Goal: Navigation & Orientation: Find specific page/section

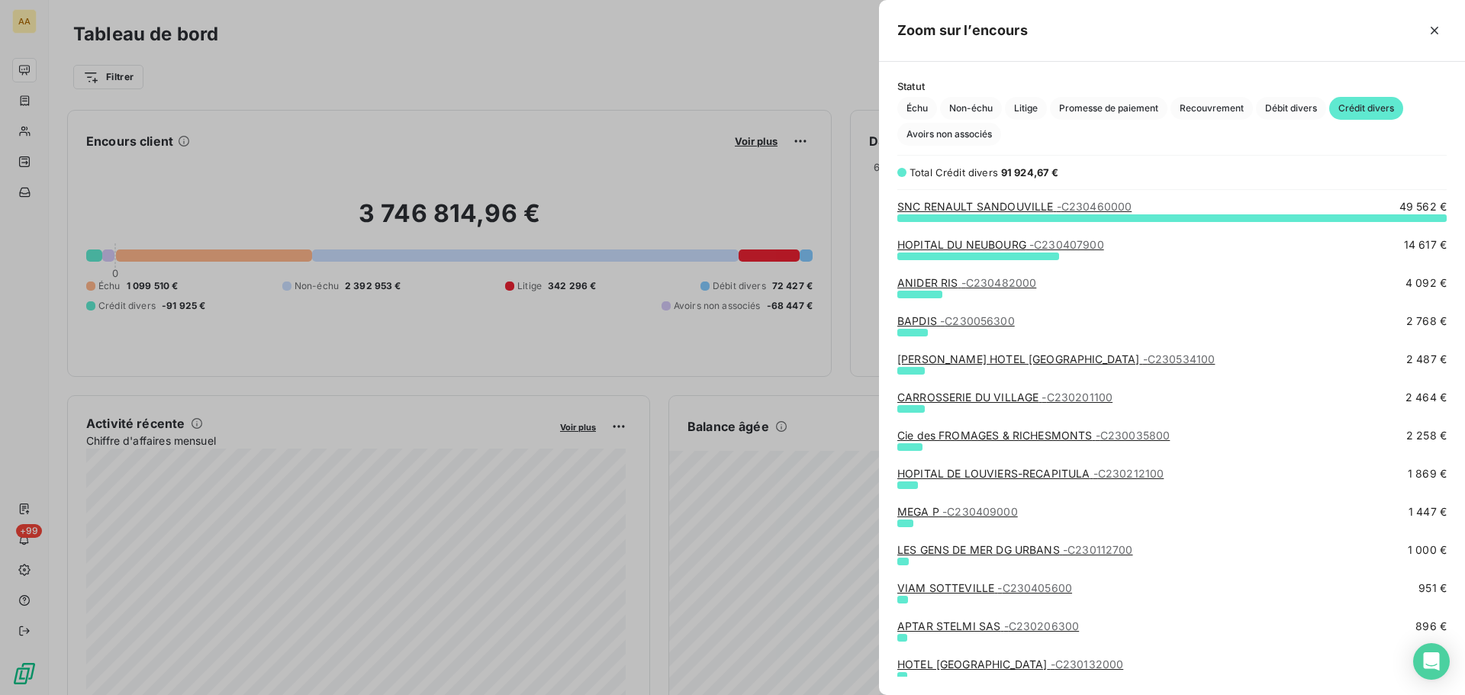
scroll to position [466, 575]
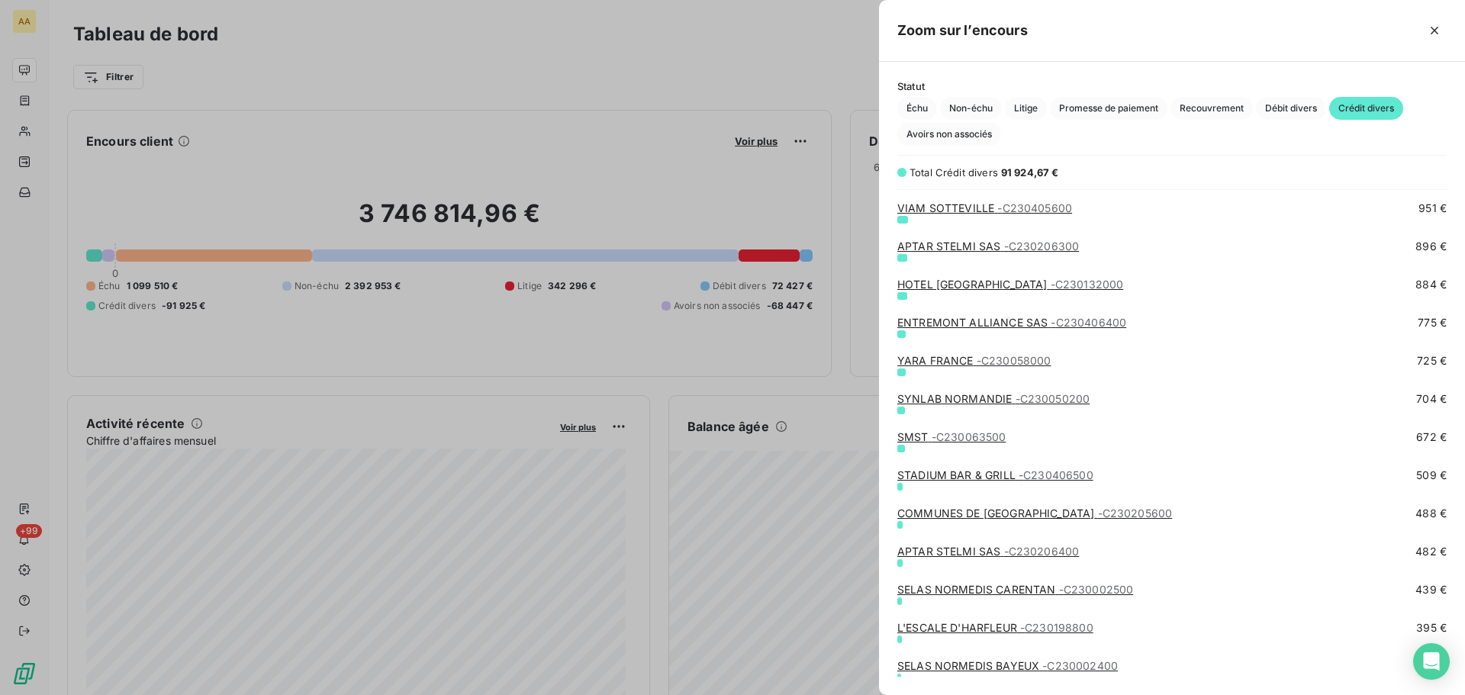
click at [43, 134] on div at bounding box center [732, 347] width 1465 height 695
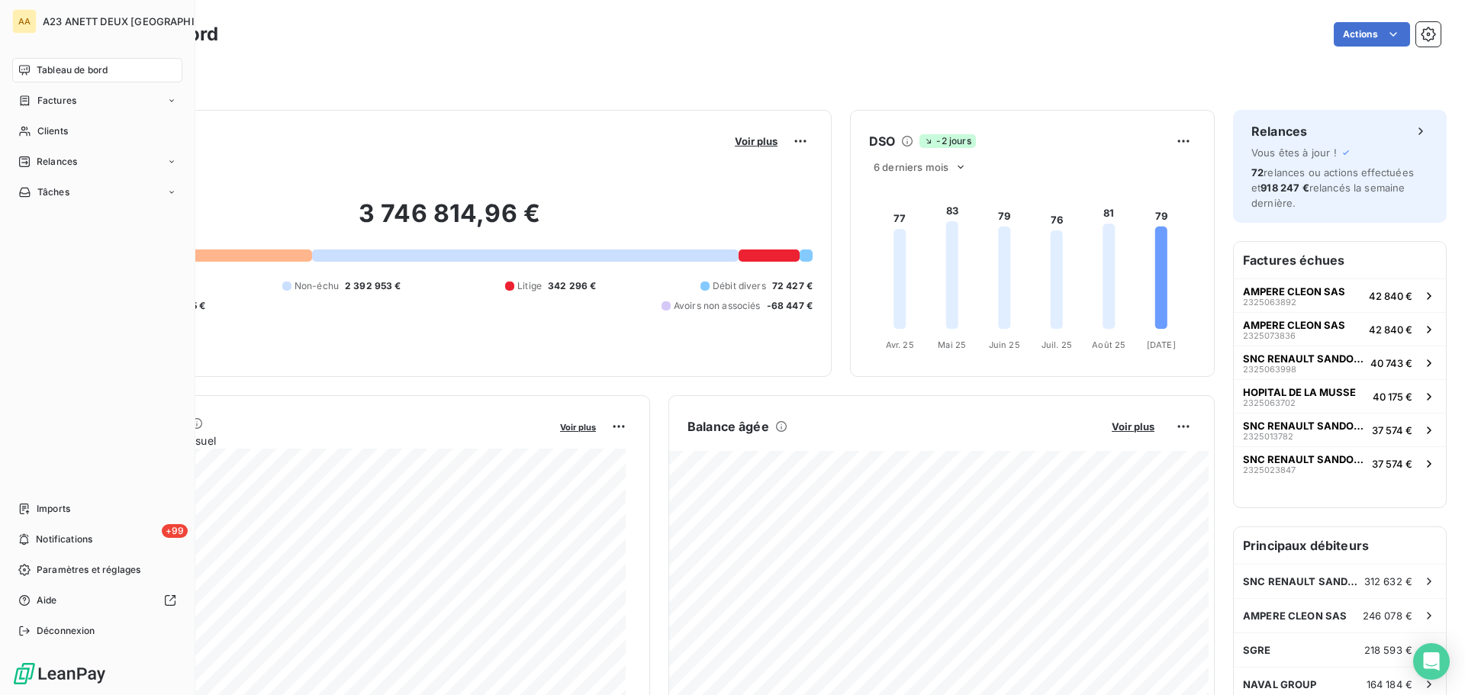
click at [42, 134] on span "Clients" at bounding box center [52, 131] width 31 height 14
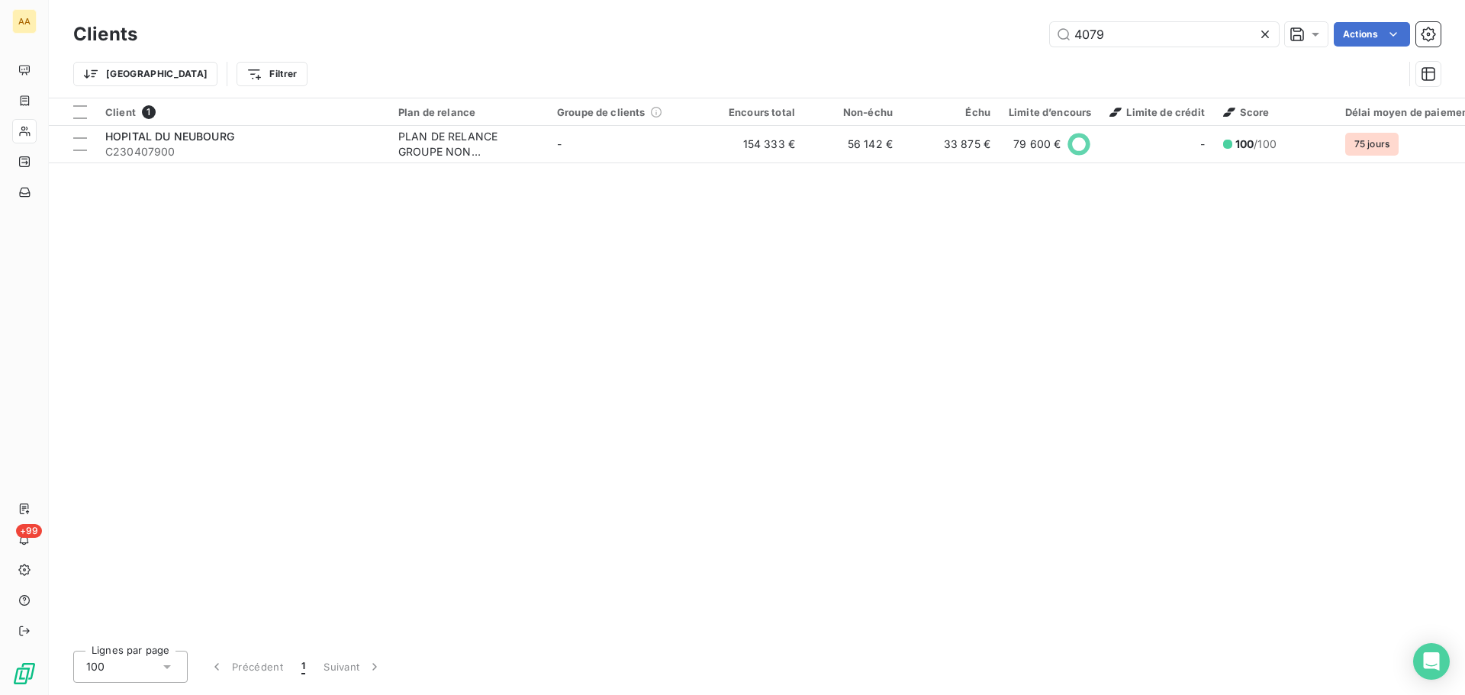
drag, startPoint x: 1026, startPoint y: 35, endPoint x: 970, endPoint y: 33, distance: 56.5
click at [981, 33] on div "4079 Actions" at bounding box center [798, 34] width 1285 height 24
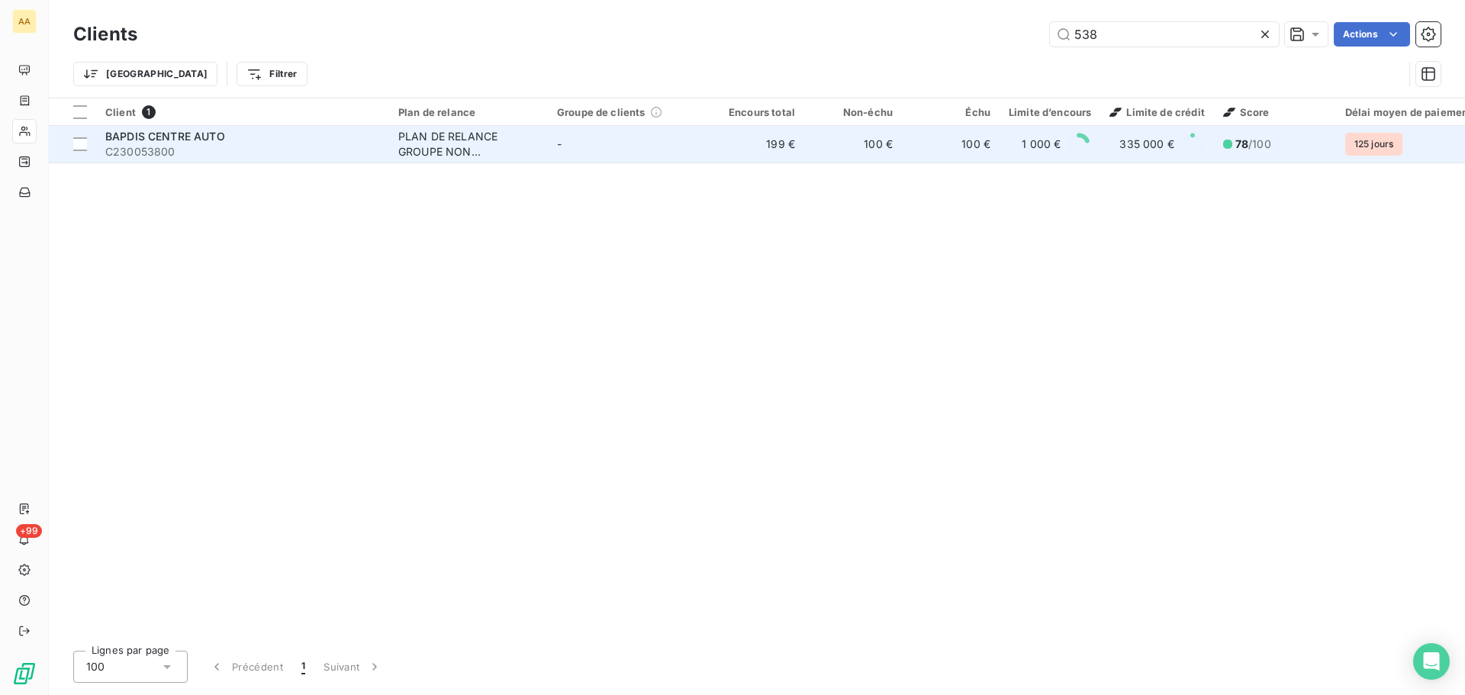
type input "538"
click at [263, 153] on span "C230053800" at bounding box center [242, 151] width 275 height 15
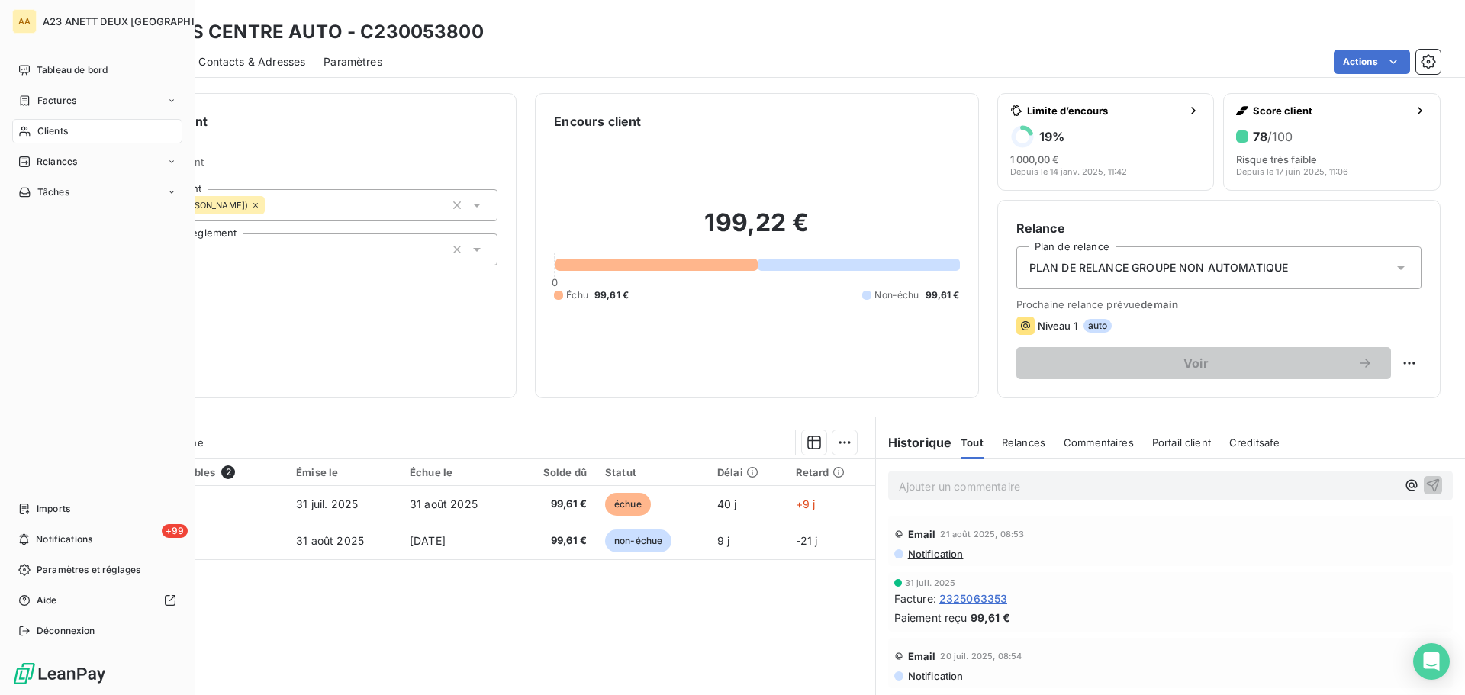
drag, startPoint x: 42, startPoint y: 126, endPoint x: 68, endPoint y: 126, distance: 25.9
click at [42, 126] on span "Clients" at bounding box center [52, 131] width 31 height 14
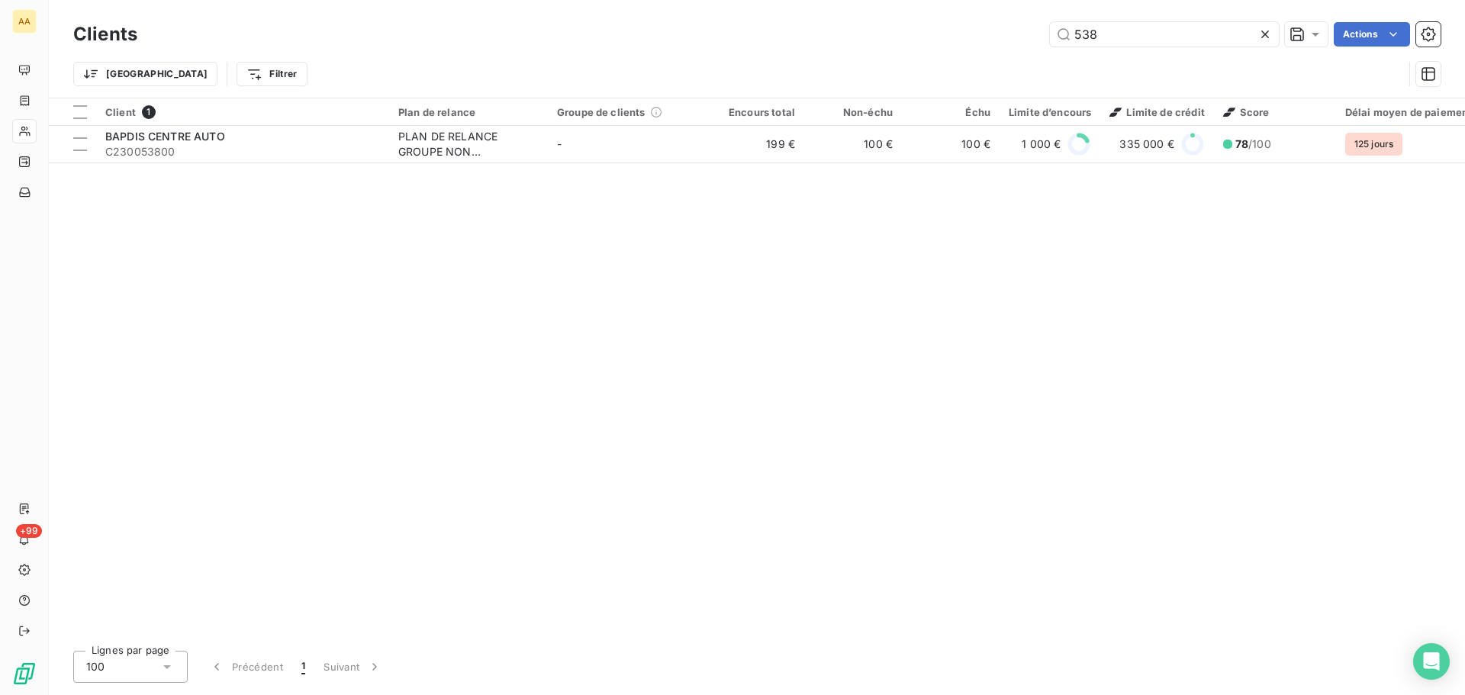
drag, startPoint x: 1155, startPoint y: 31, endPoint x: 976, endPoint y: 34, distance: 178.6
click at [987, 34] on div "538 Actions" at bounding box center [798, 34] width 1285 height 24
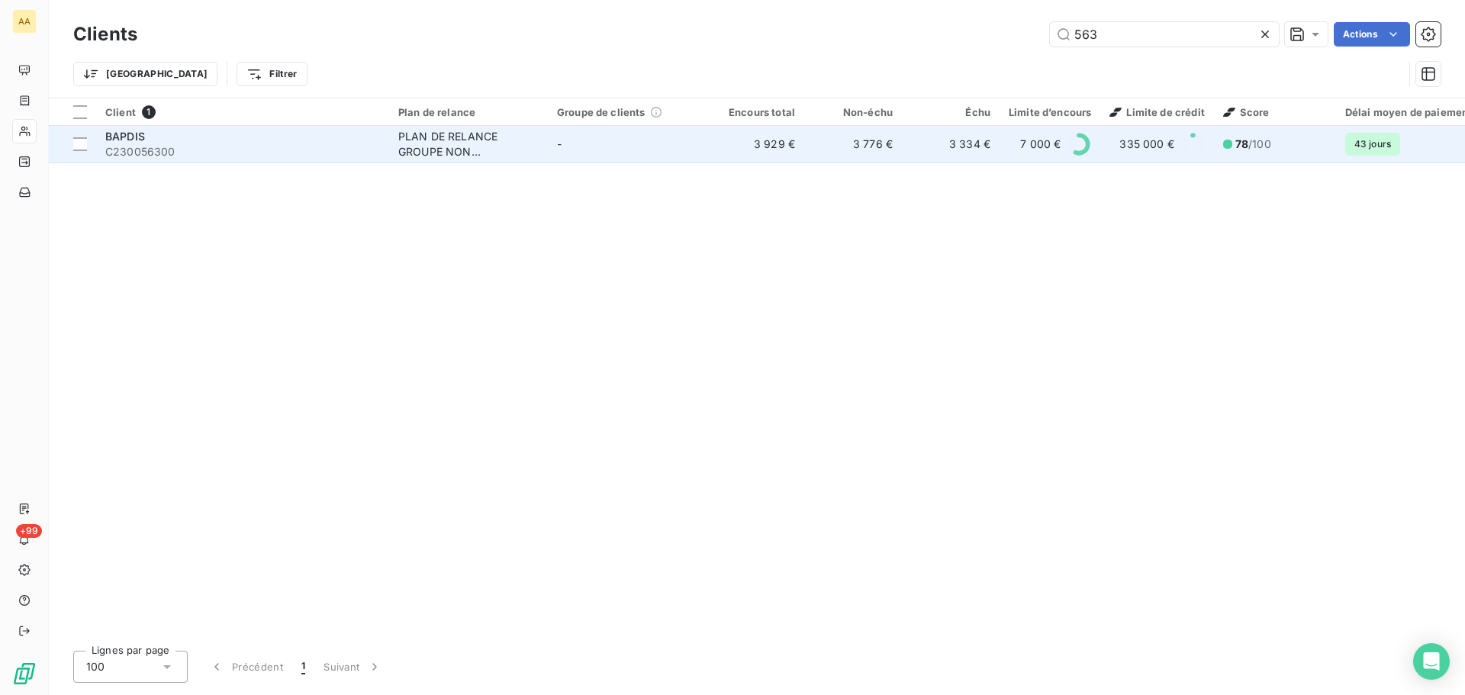
type input "563"
click at [297, 148] on span "C230056300" at bounding box center [242, 151] width 275 height 15
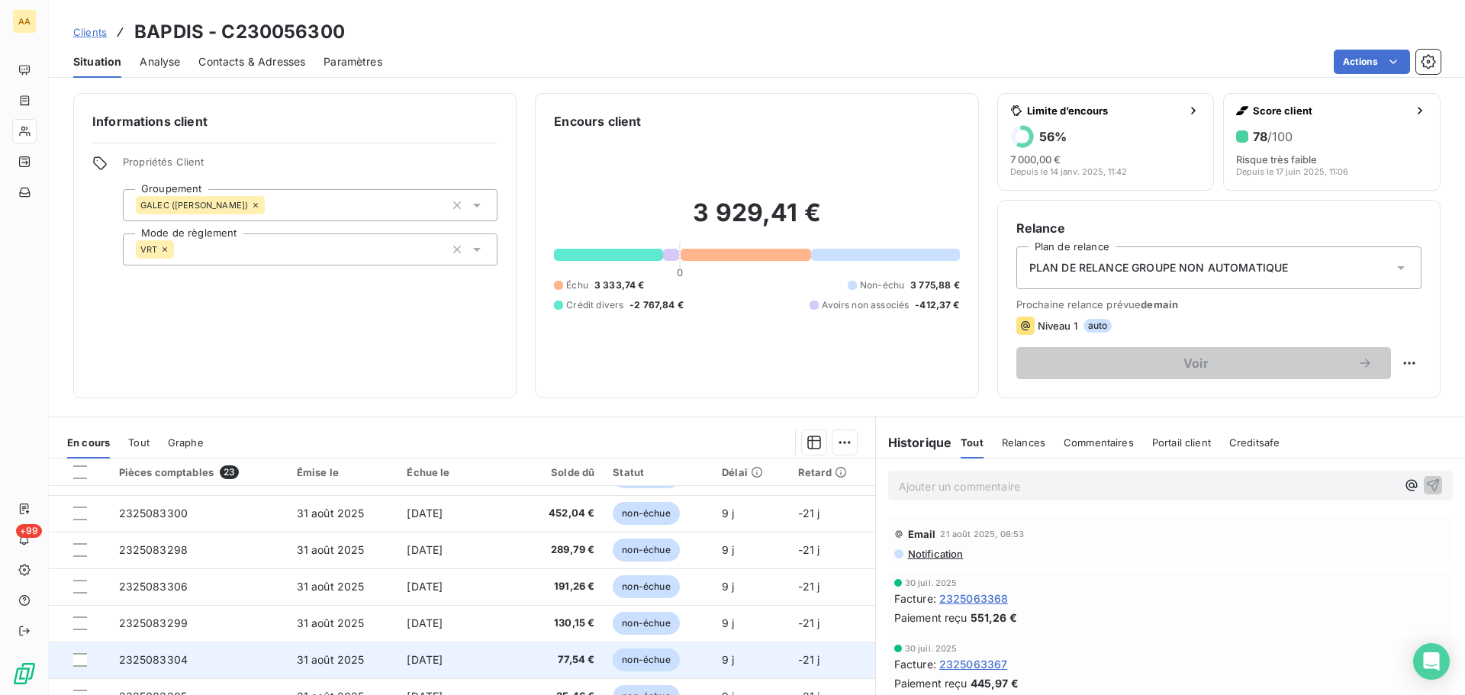
scroll to position [103, 0]
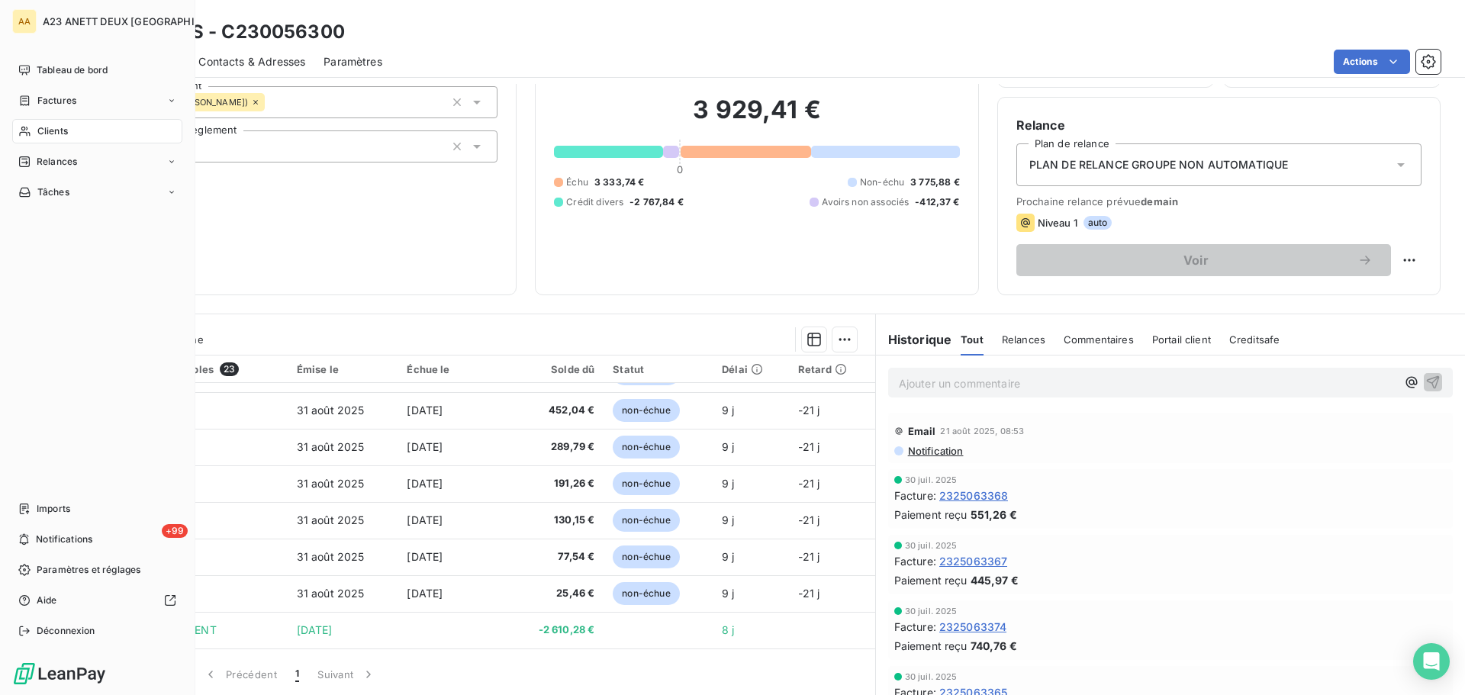
click at [47, 123] on div "Clients" at bounding box center [97, 131] width 170 height 24
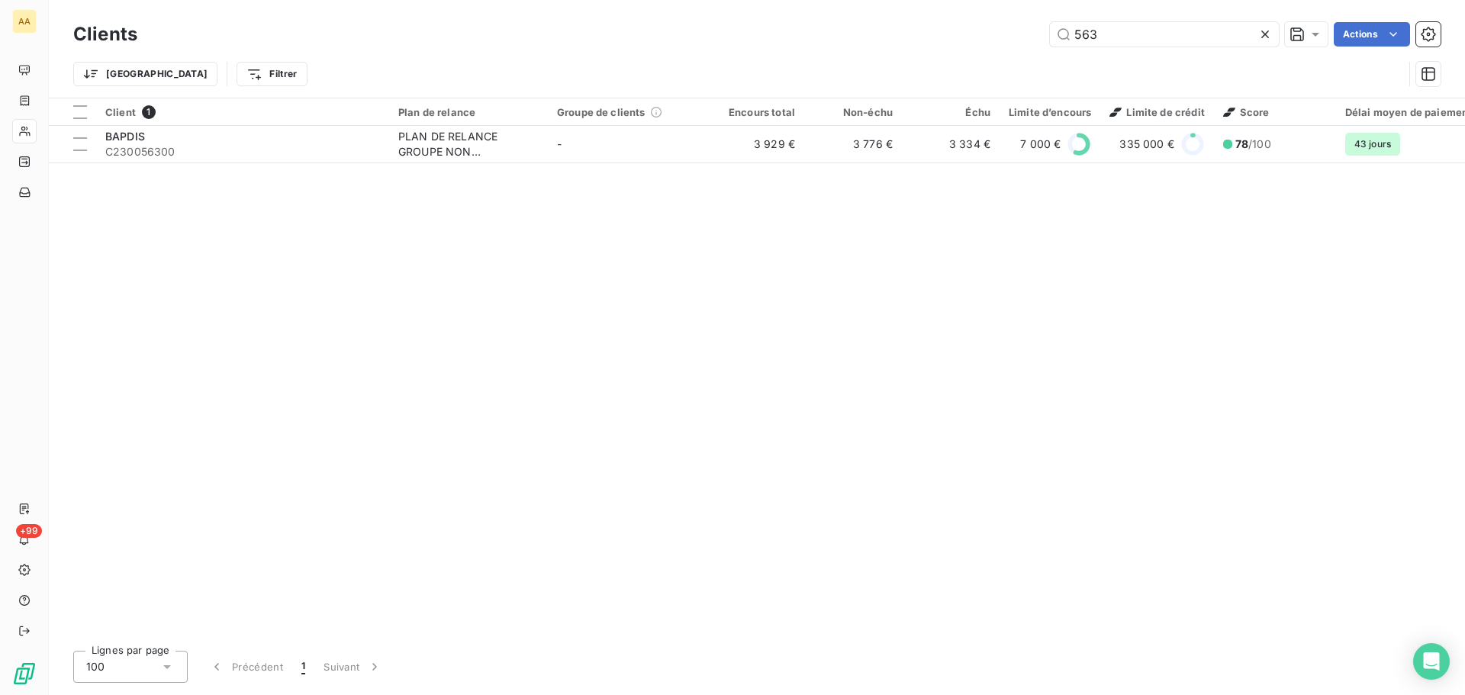
drag, startPoint x: 1094, startPoint y: 34, endPoint x: 974, endPoint y: 39, distance: 119.9
click at [974, 39] on div "563 Actions" at bounding box center [798, 34] width 1285 height 24
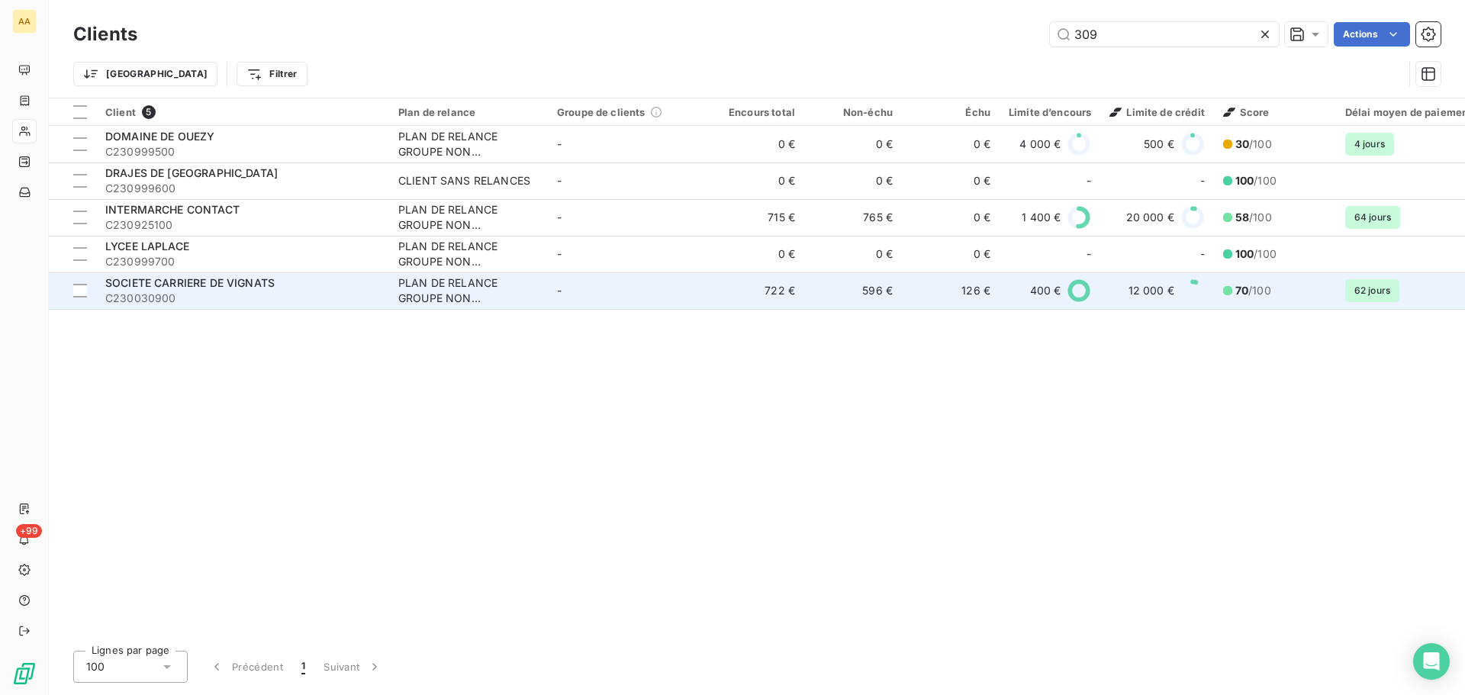
type input "309"
click at [259, 291] on span "C230030900" at bounding box center [242, 298] width 275 height 15
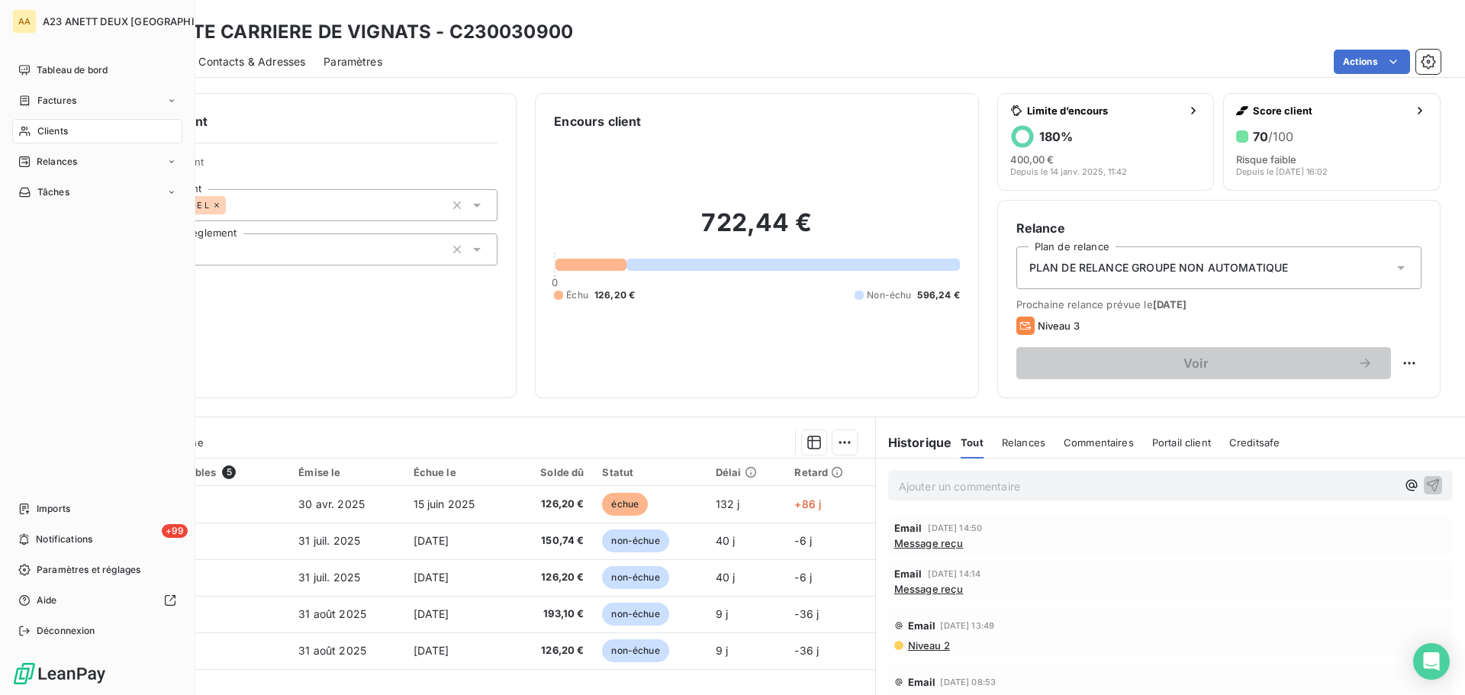
click at [53, 134] on span "Clients" at bounding box center [52, 131] width 31 height 14
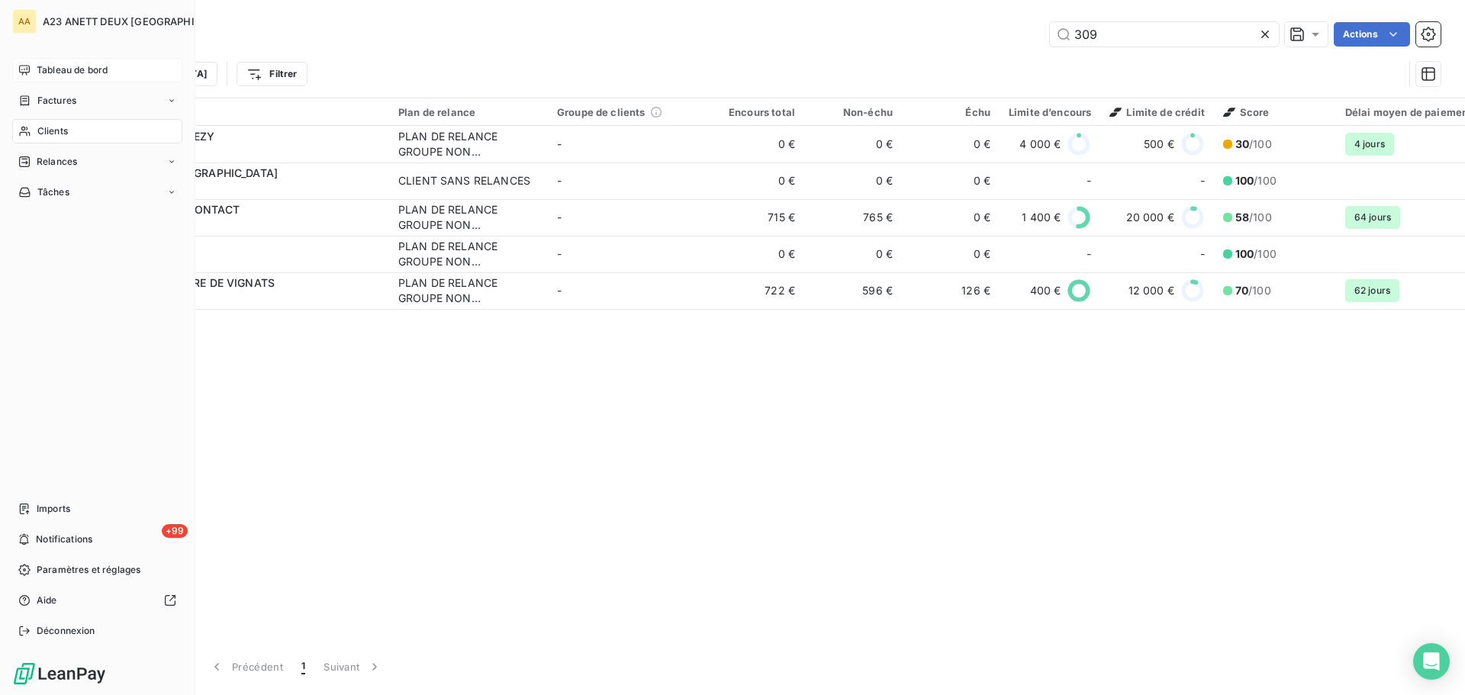
click at [56, 73] on span "Tableau de bord" at bounding box center [72, 70] width 71 height 14
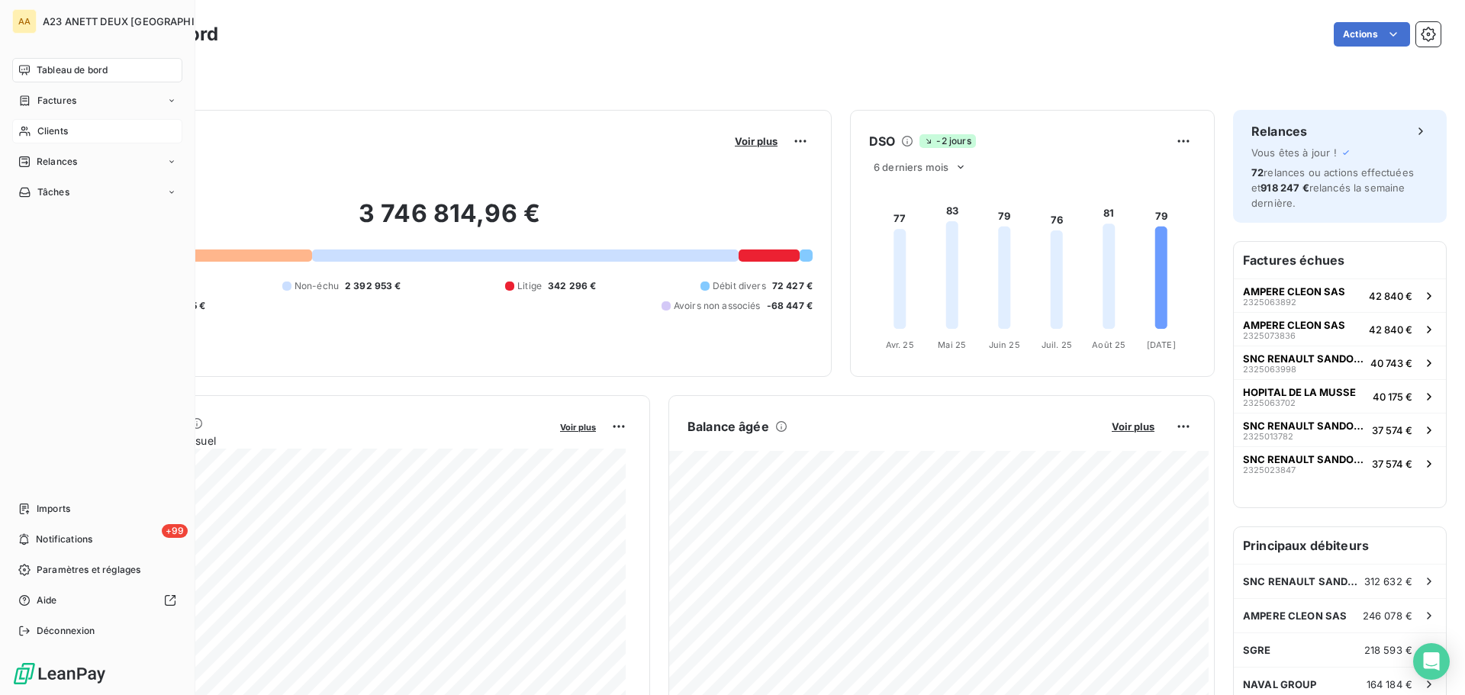
click at [60, 133] on span "Clients" at bounding box center [52, 131] width 31 height 14
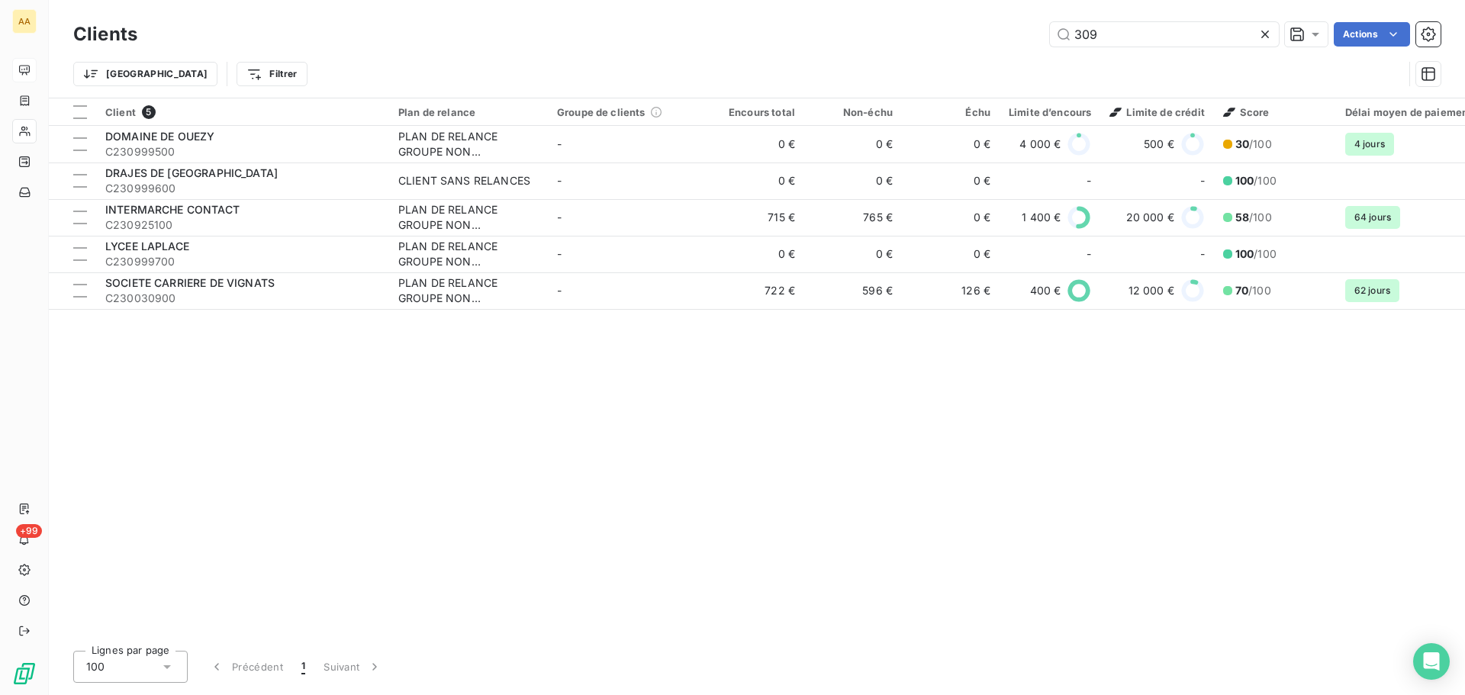
drag, startPoint x: 1110, startPoint y: 39, endPoint x: 968, endPoint y: 31, distance: 141.4
click at [1038, 31] on div "309 Actions" at bounding box center [798, 34] width 1285 height 24
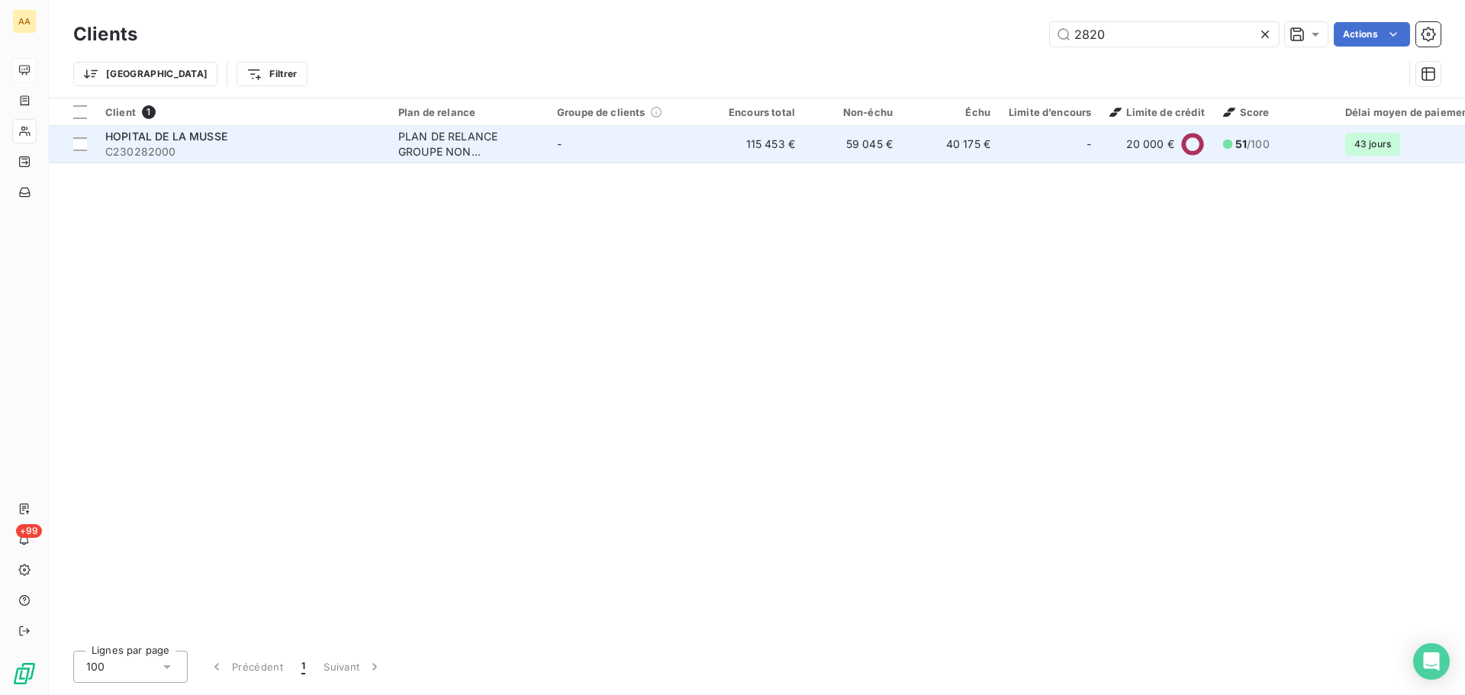
type input "2820"
click at [236, 145] on span "C230282000" at bounding box center [242, 151] width 275 height 15
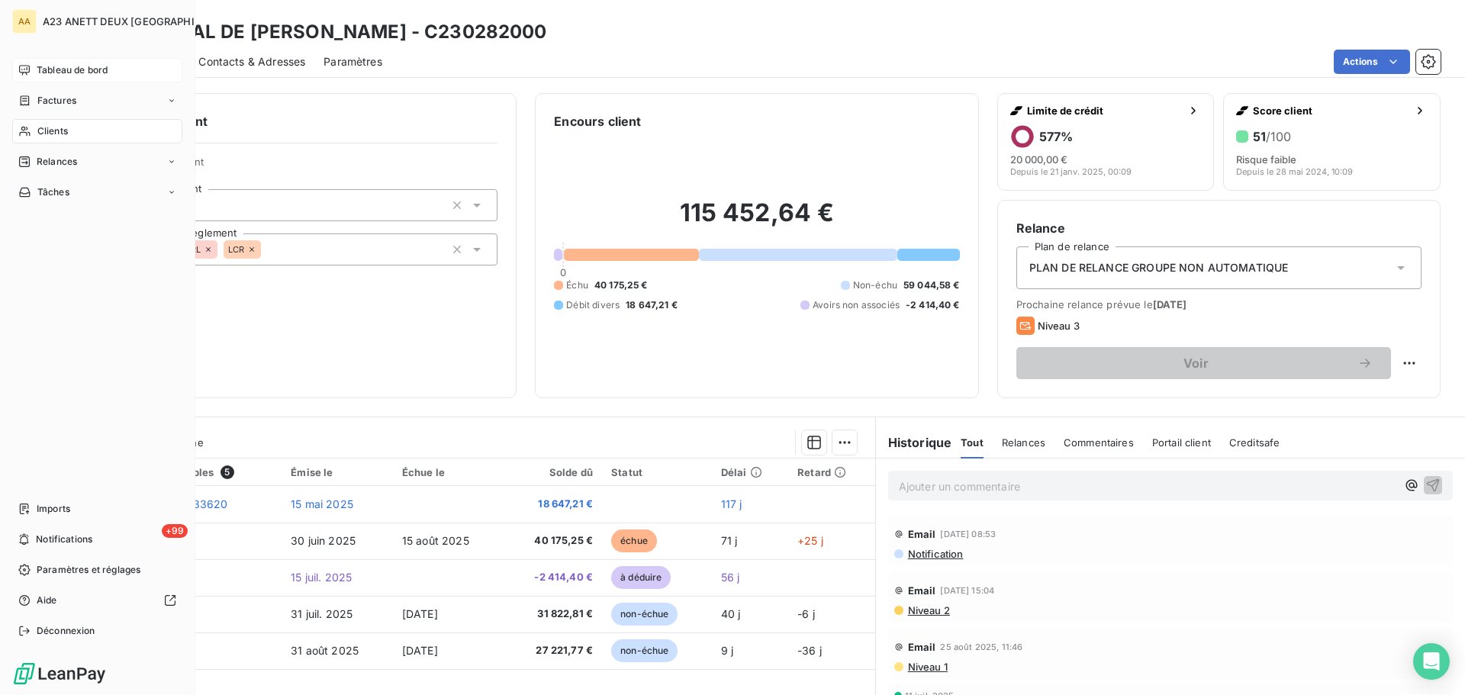
click at [77, 74] on span "Tableau de bord" at bounding box center [72, 70] width 71 height 14
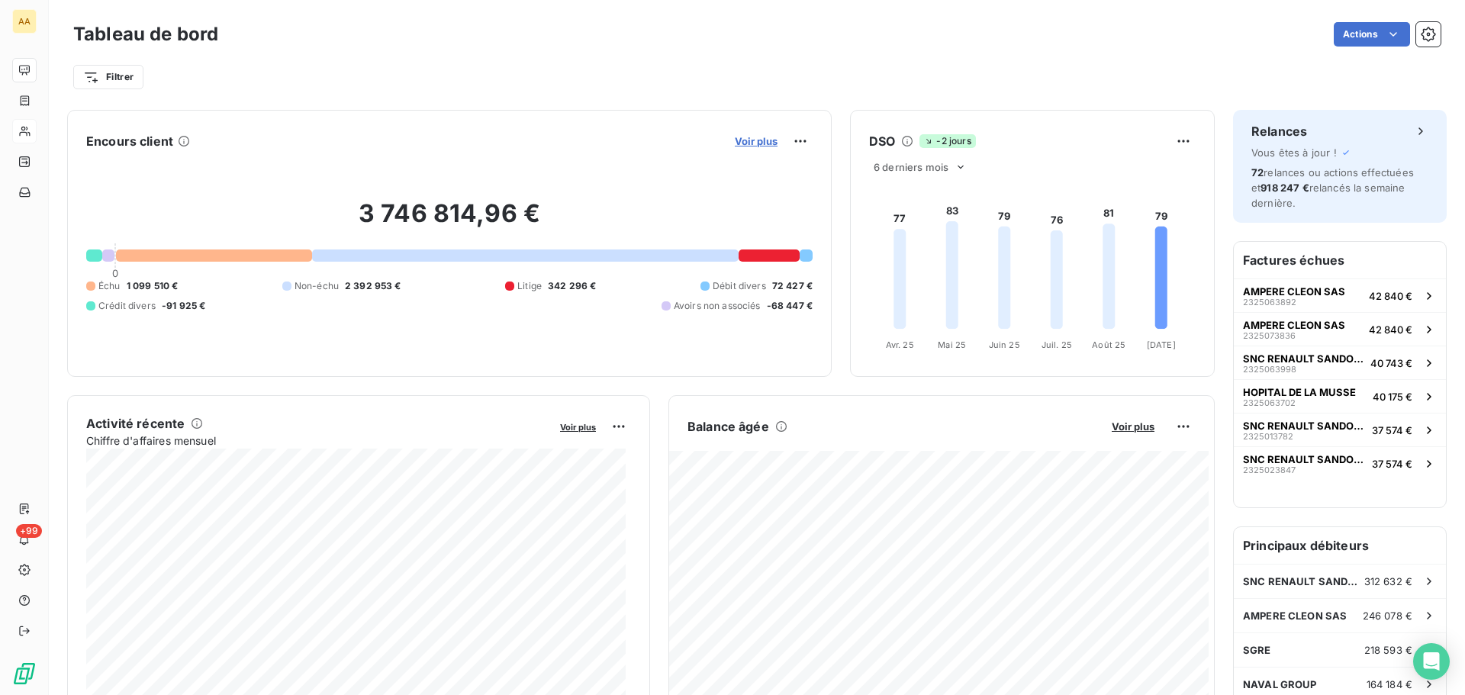
click at [752, 141] on span "Voir plus" at bounding box center [756, 141] width 43 height 12
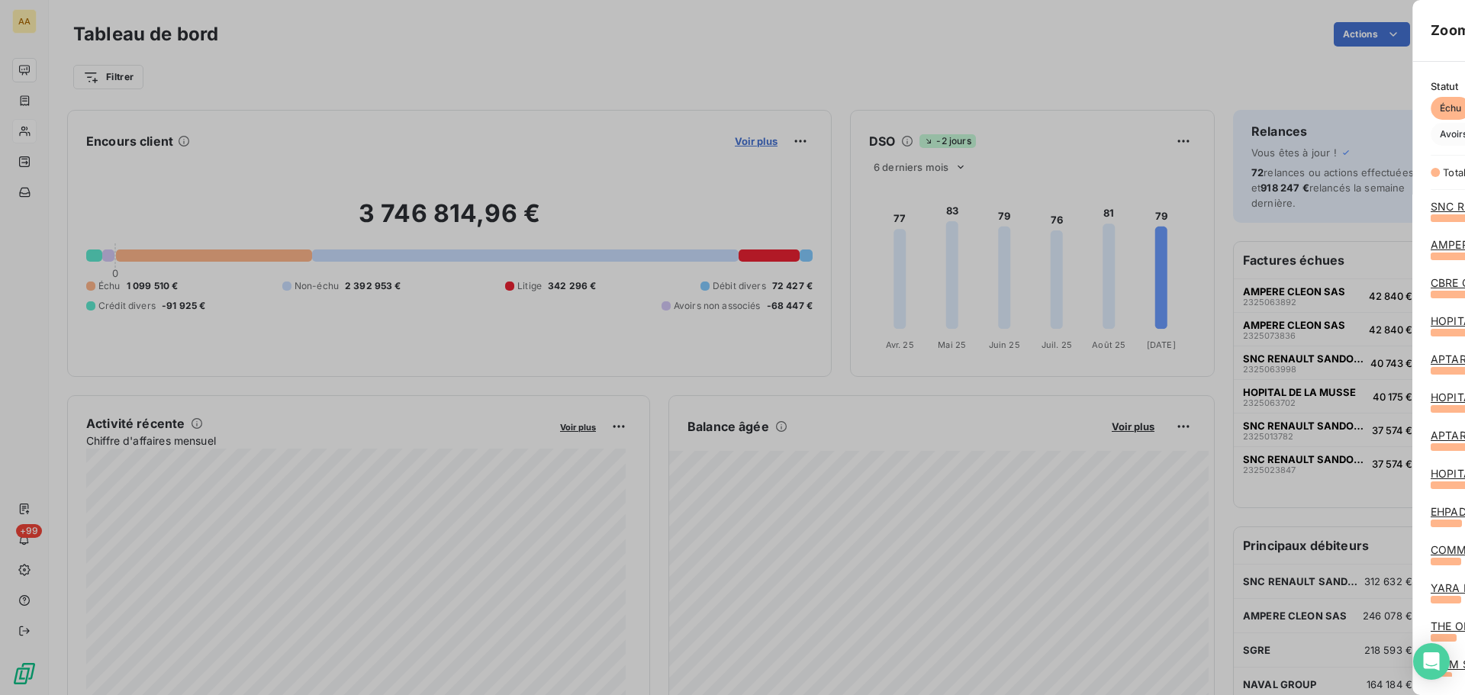
scroll to position [466, 575]
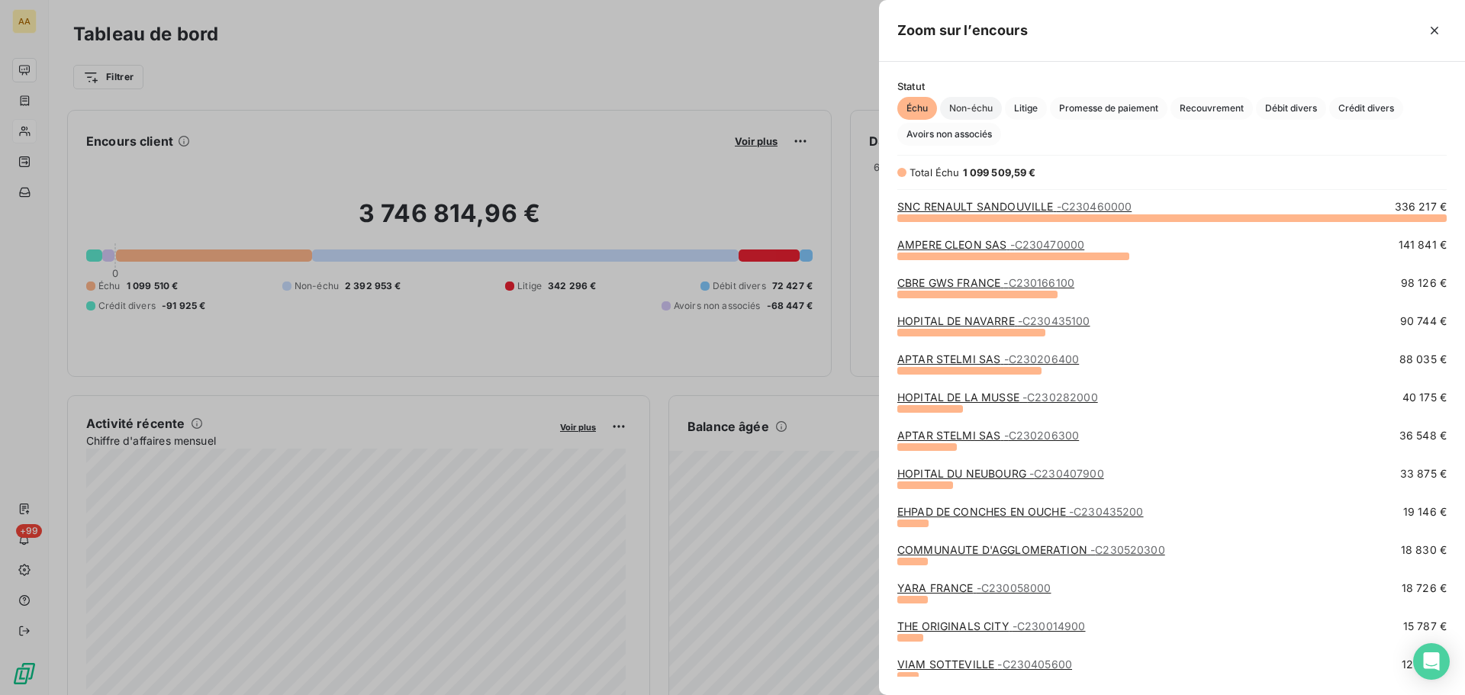
click at [965, 102] on span "Non-échu" at bounding box center [971, 108] width 62 height 23
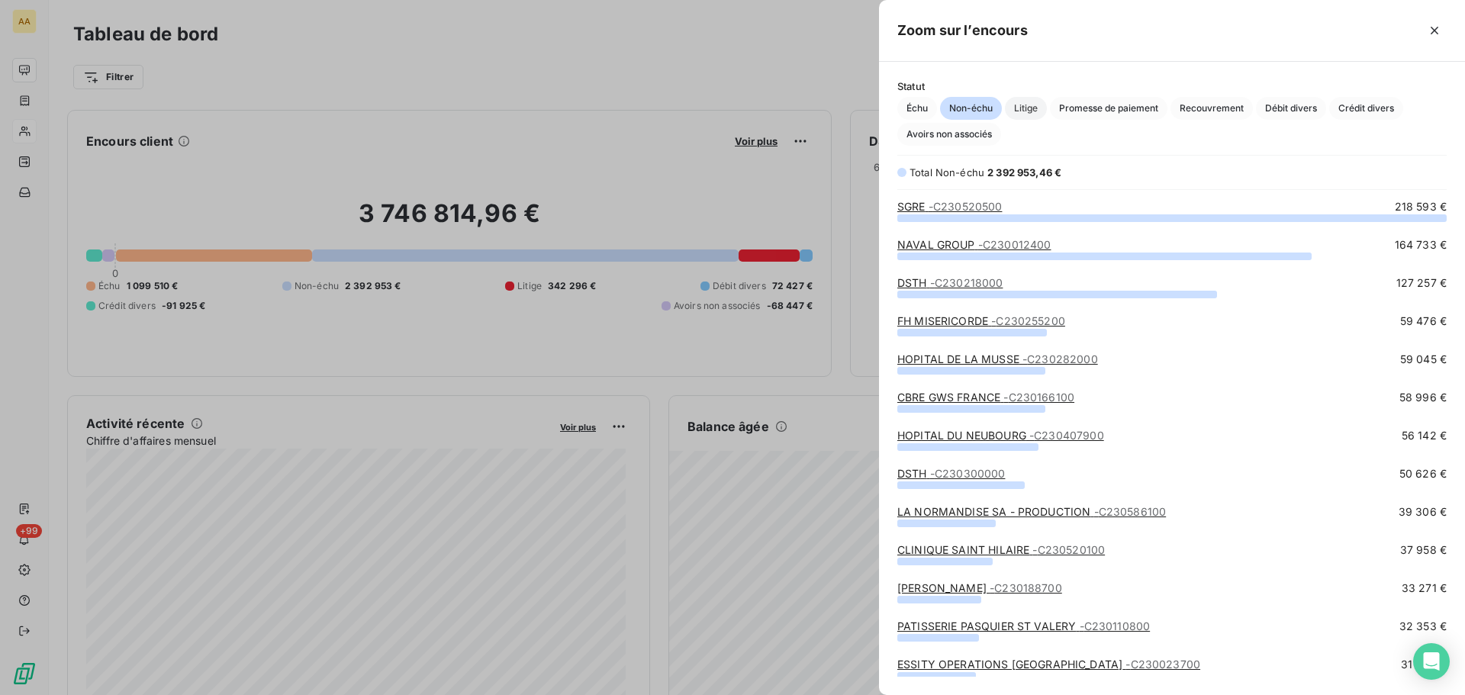
click at [1038, 108] on span "Litige" at bounding box center [1026, 108] width 42 height 23
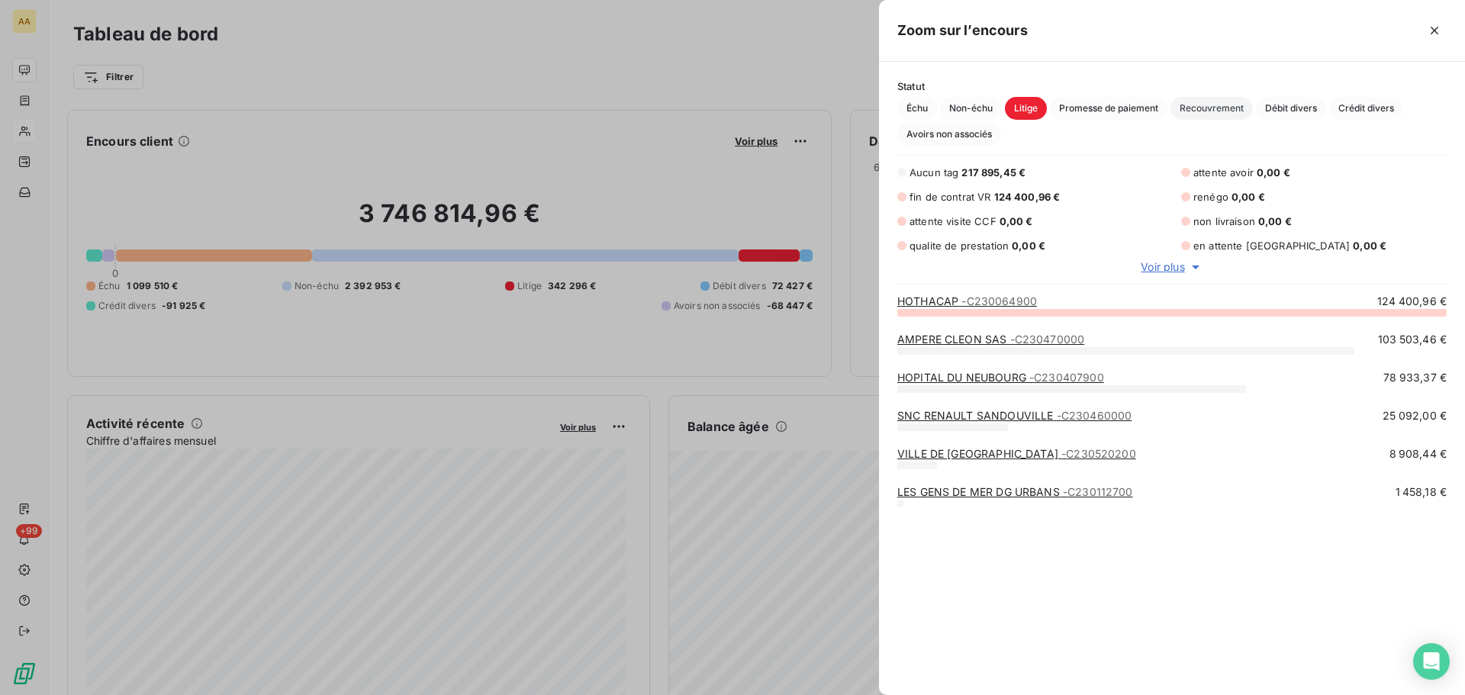
scroll to position [372, 575]
click at [1300, 104] on span "Débit divers" at bounding box center [1291, 108] width 70 height 23
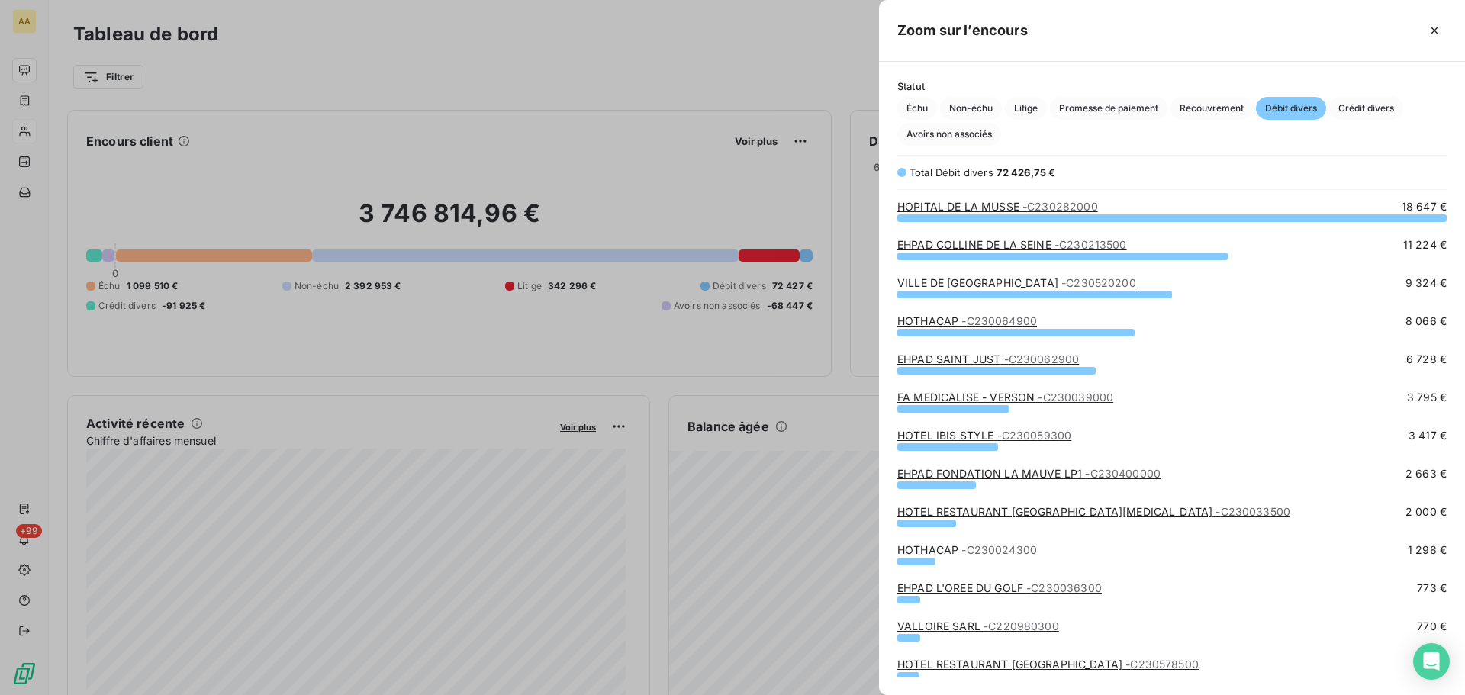
scroll to position [466, 575]
click at [1380, 111] on span "Crédit divers" at bounding box center [1366, 108] width 74 height 23
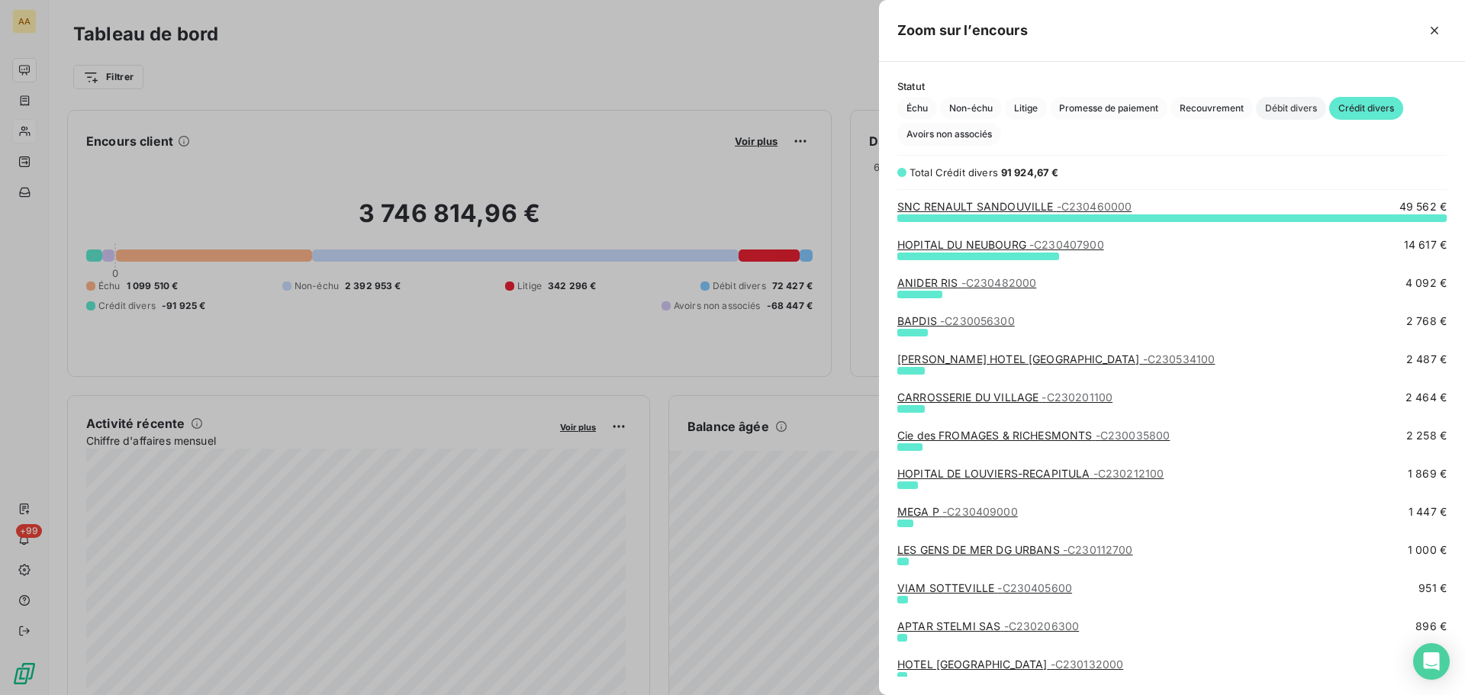
click at [1295, 113] on span "Débit divers" at bounding box center [1291, 108] width 70 height 23
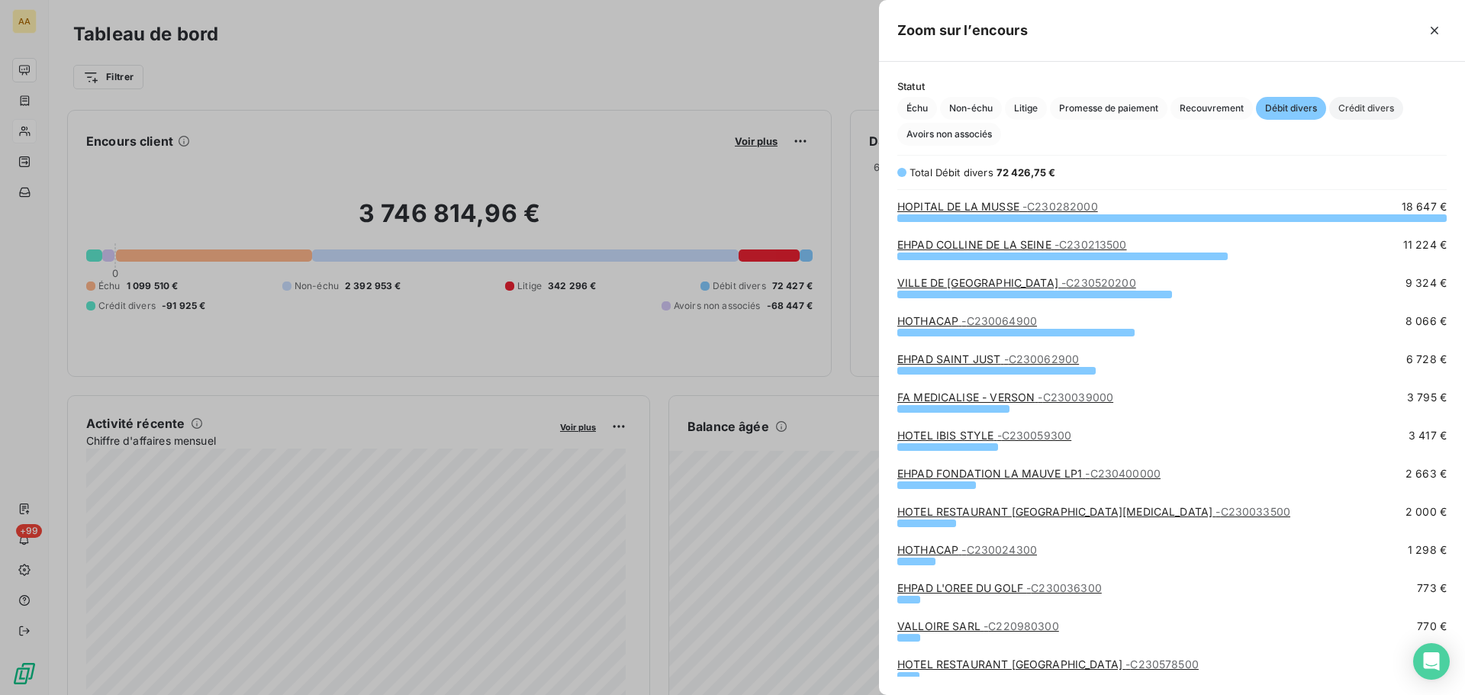
click at [1363, 104] on span "Crédit divers" at bounding box center [1366, 108] width 74 height 23
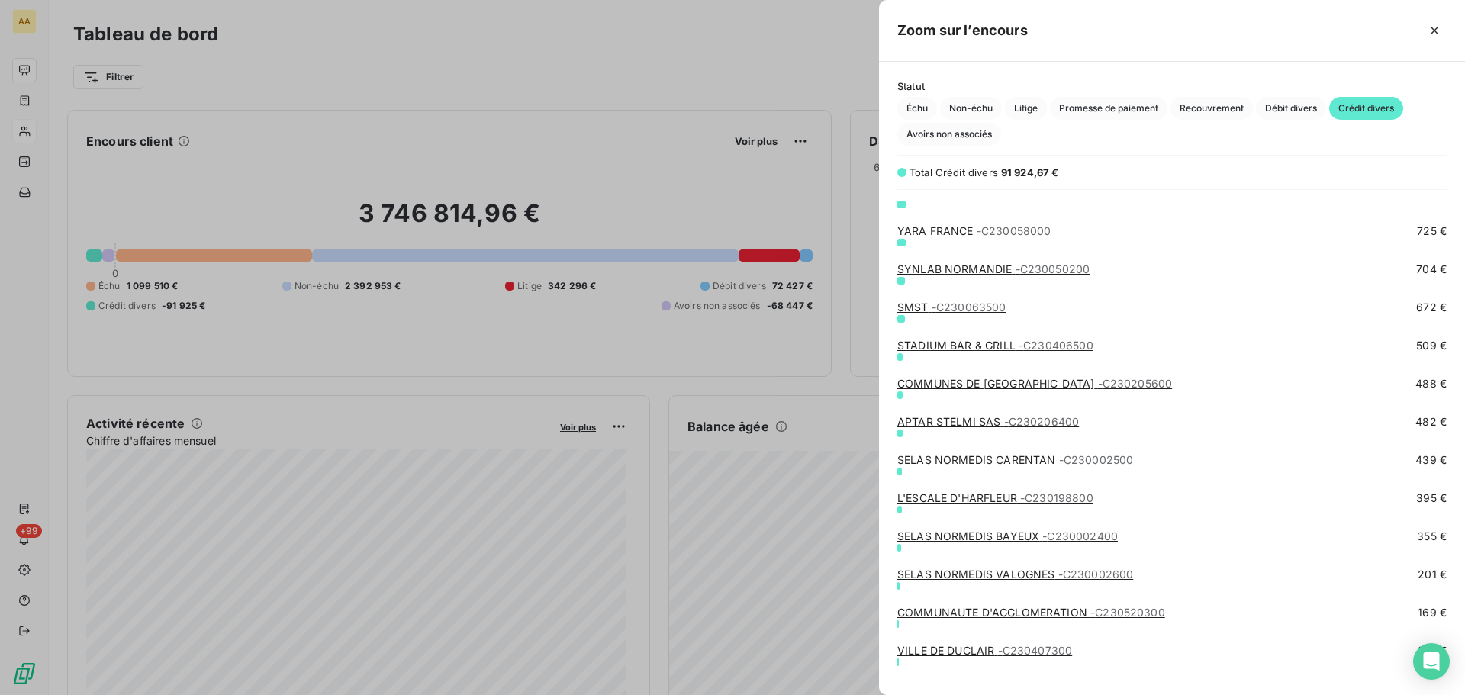
scroll to position [533, 0]
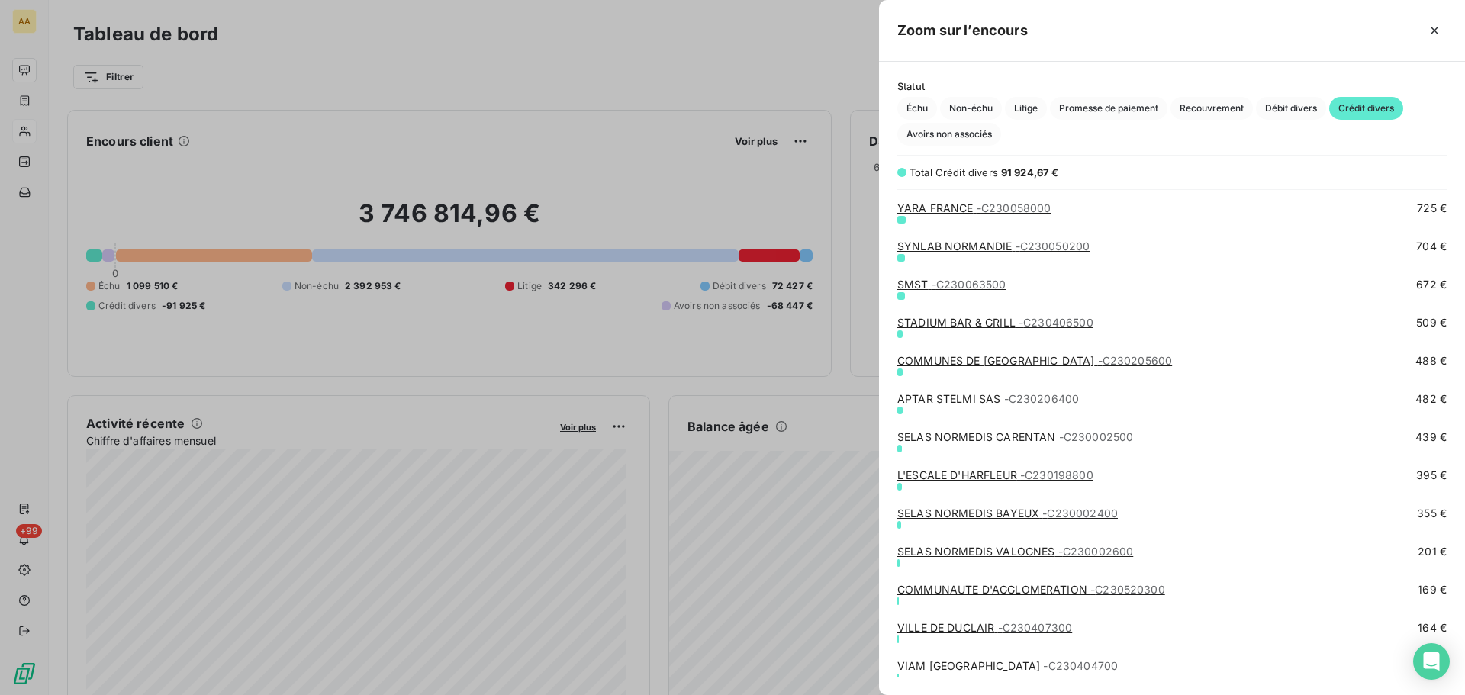
click at [34, 131] on div at bounding box center [732, 347] width 1465 height 695
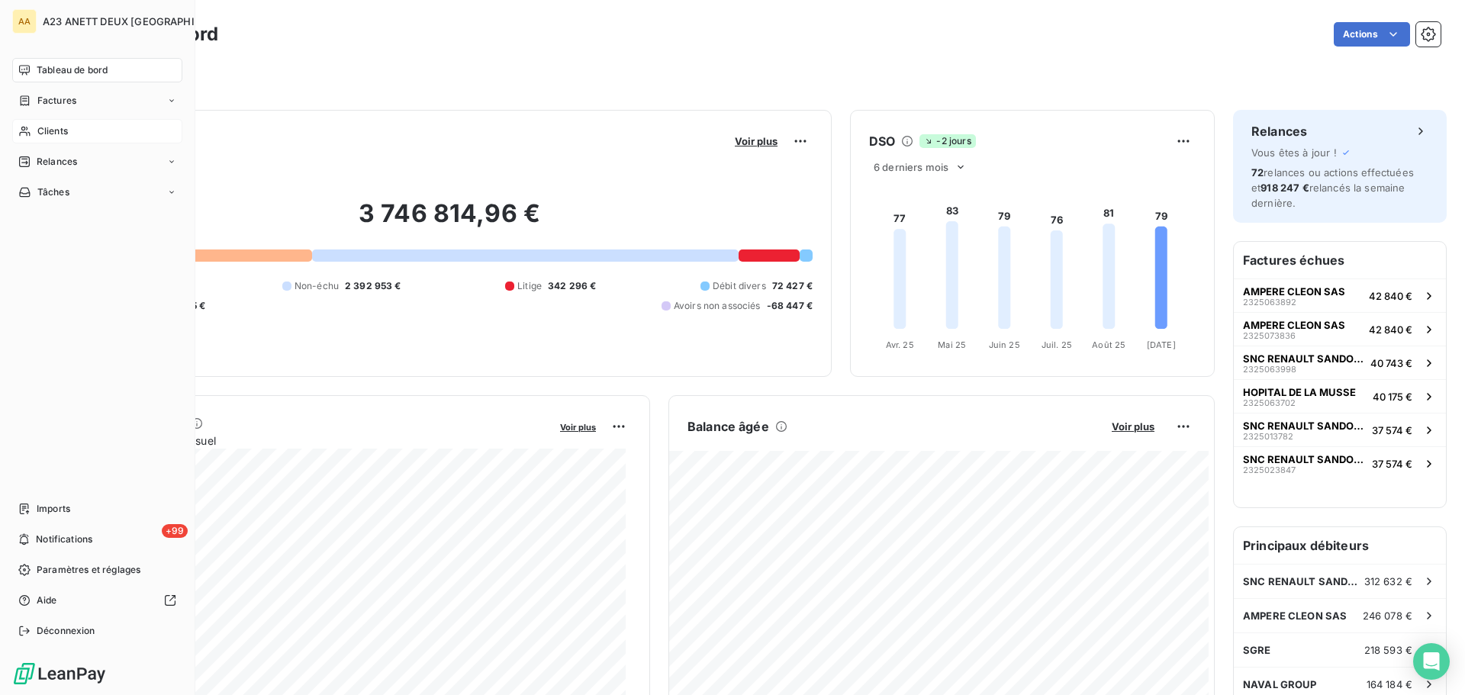
click at [37, 133] on span "Clients" at bounding box center [52, 131] width 31 height 14
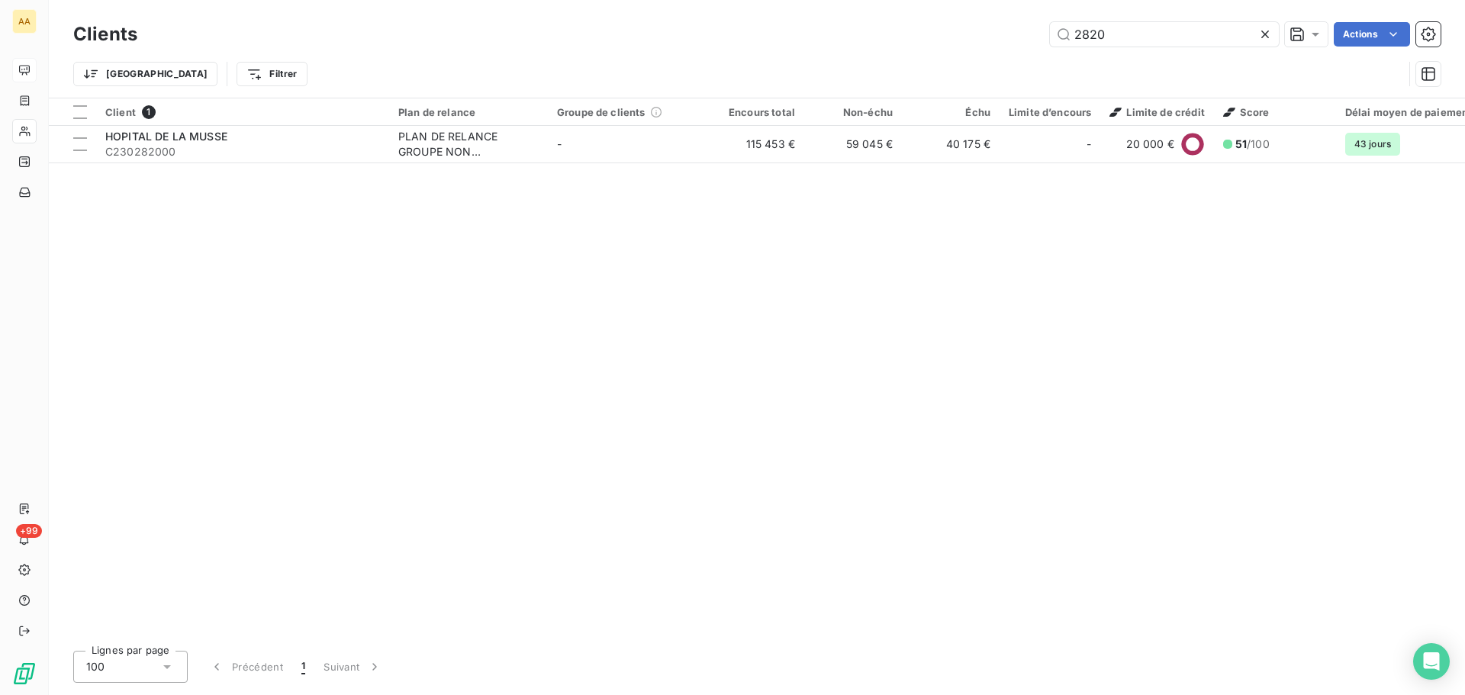
drag, startPoint x: 1148, startPoint y: 40, endPoint x: 839, endPoint y: 35, distance: 309.1
click at [887, 45] on div "2820 Actions" at bounding box center [798, 34] width 1285 height 24
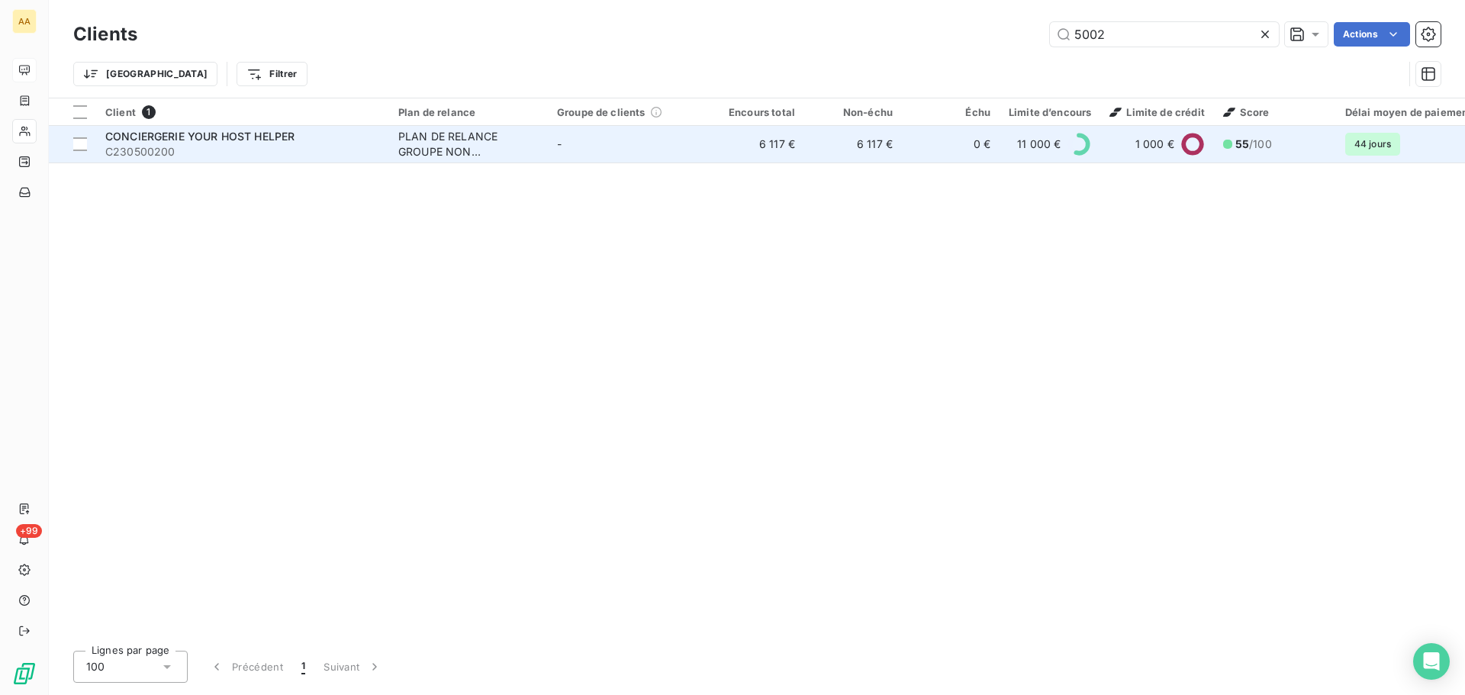
type input "5002"
click at [290, 146] on span "C230500200" at bounding box center [242, 151] width 275 height 15
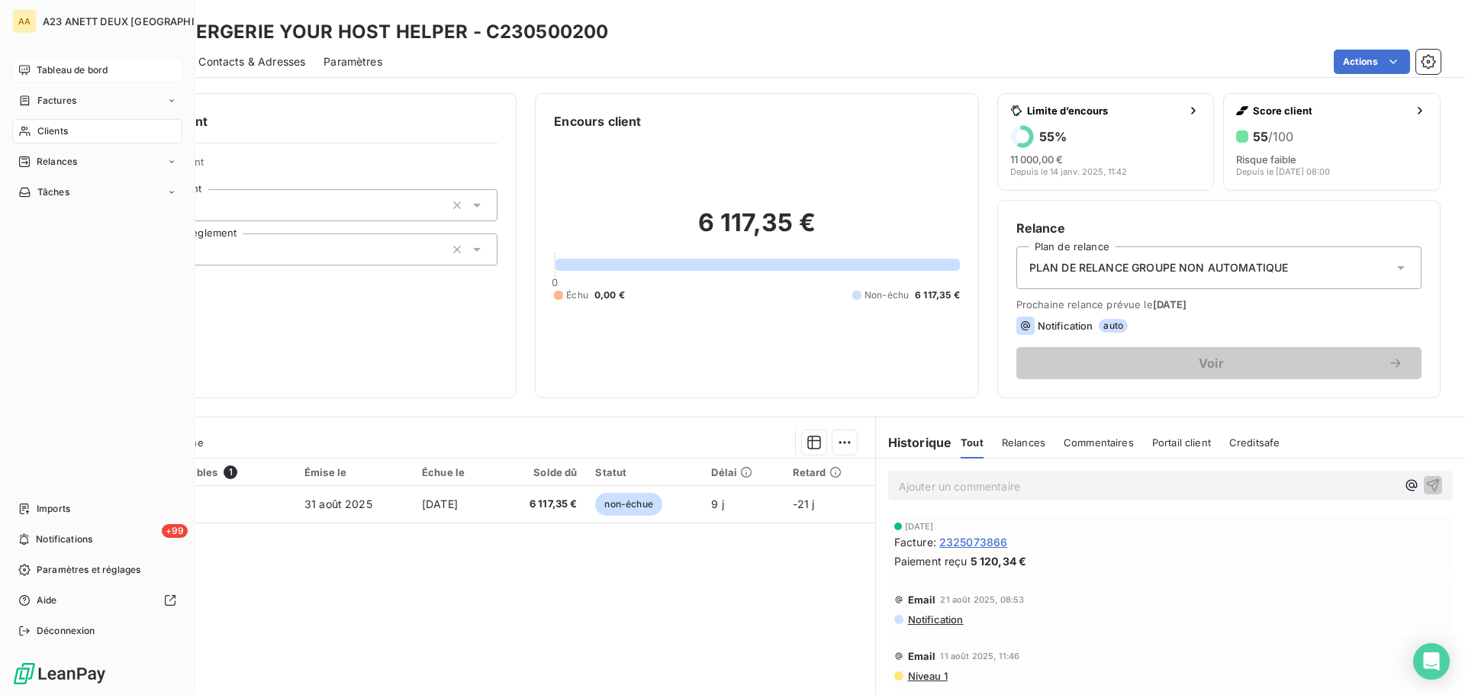
click at [56, 72] on span "Tableau de bord" at bounding box center [72, 70] width 71 height 14
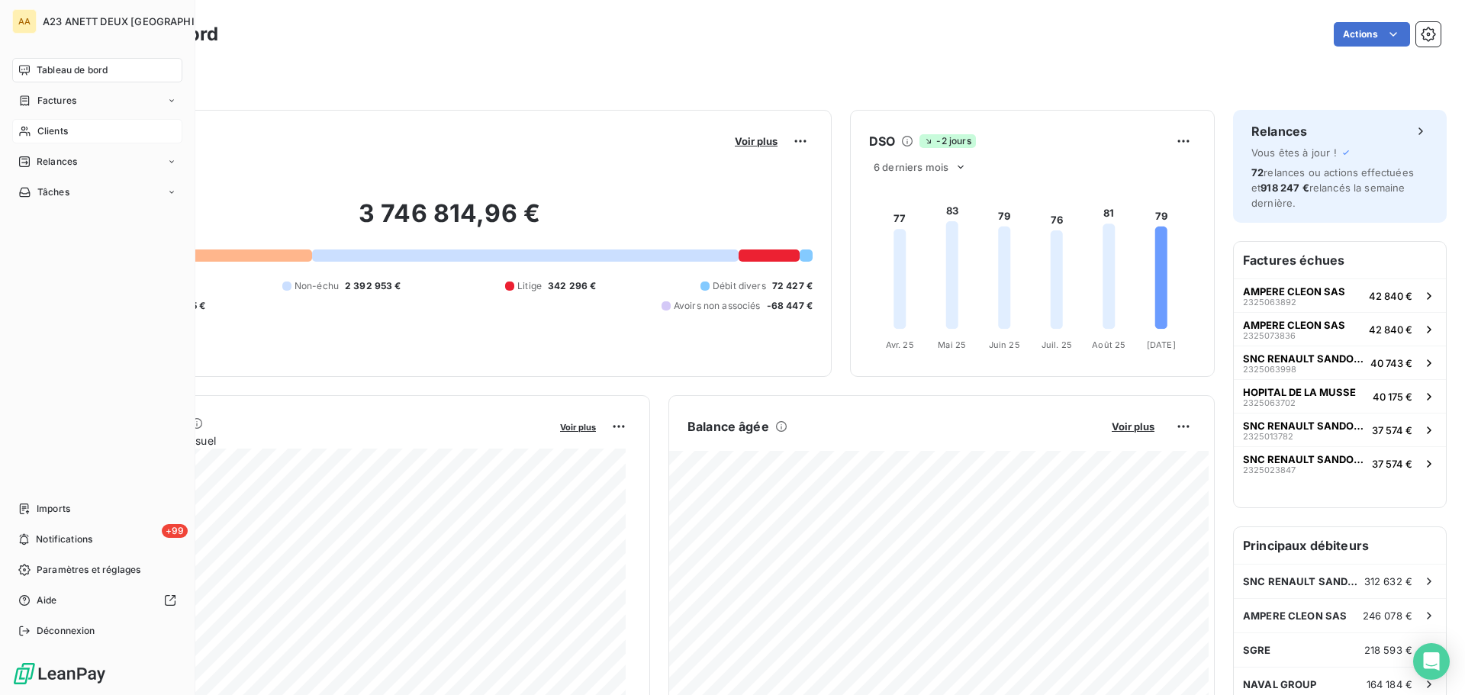
click at [41, 122] on div "Clients" at bounding box center [97, 131] width 170 height 24
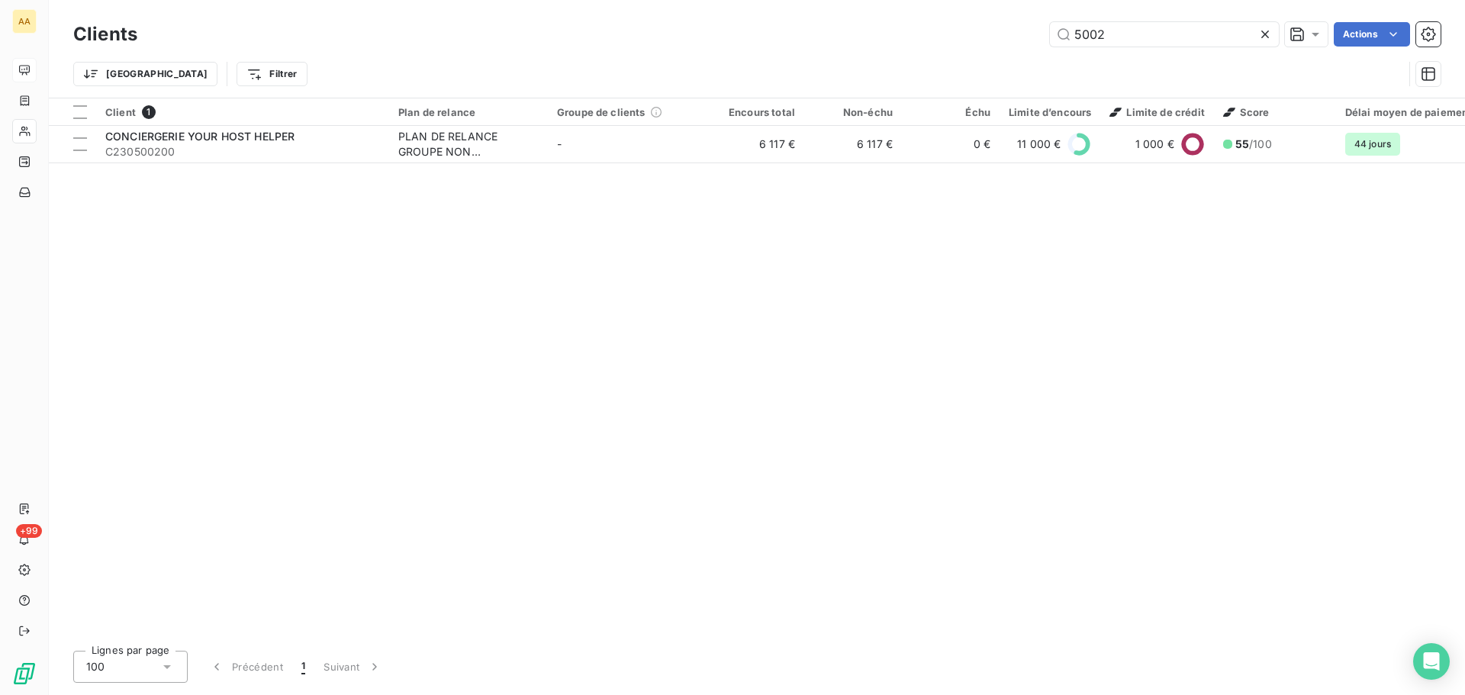
drag, startPoint x: 1153, startPoint y: 43, endPoint x: 991, endPoint y: 35, distance: 162.0
click at [1005, 38] on div "5002 Actions" at bounding box center [798, 34] width 1285 height 24
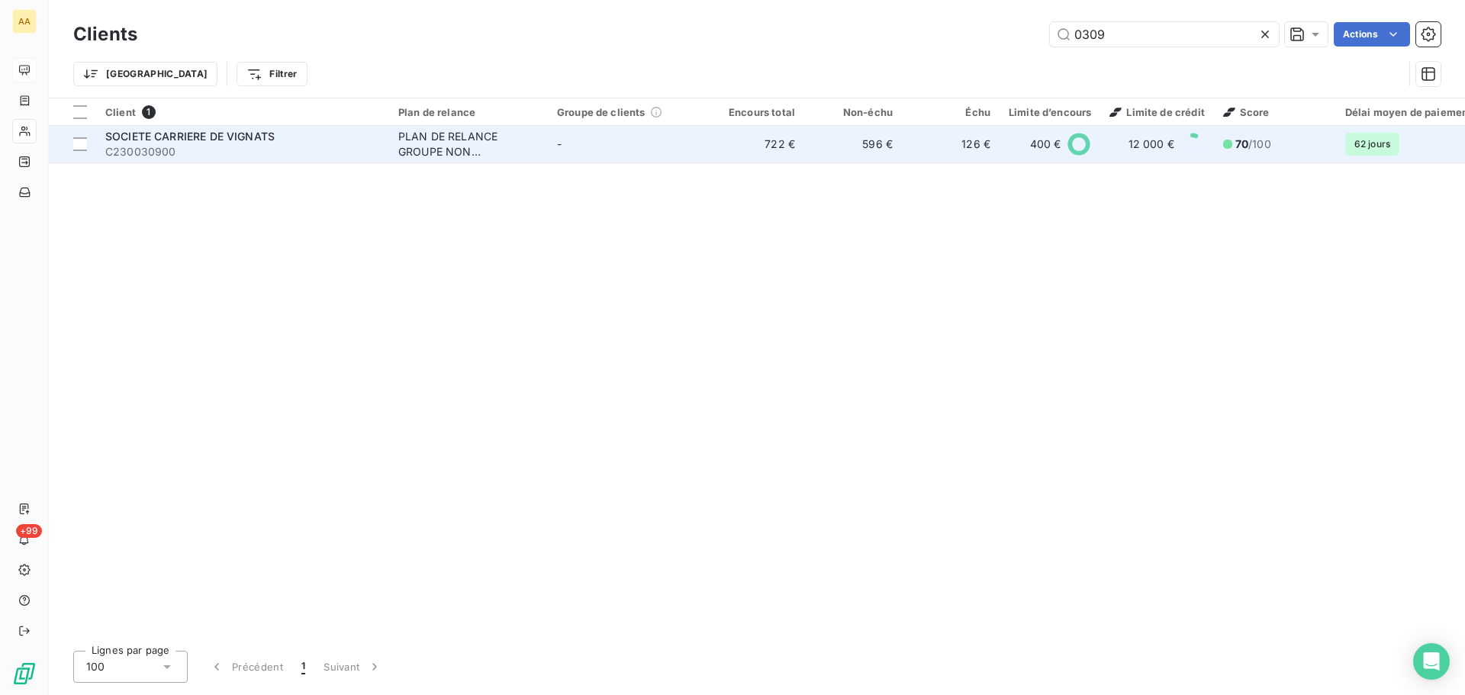
type input "0309"
click at [259, 143] on div "SOCIETE CARRIERE DE VIGNATS" at bounding box center [242, 136] width 275 height 15
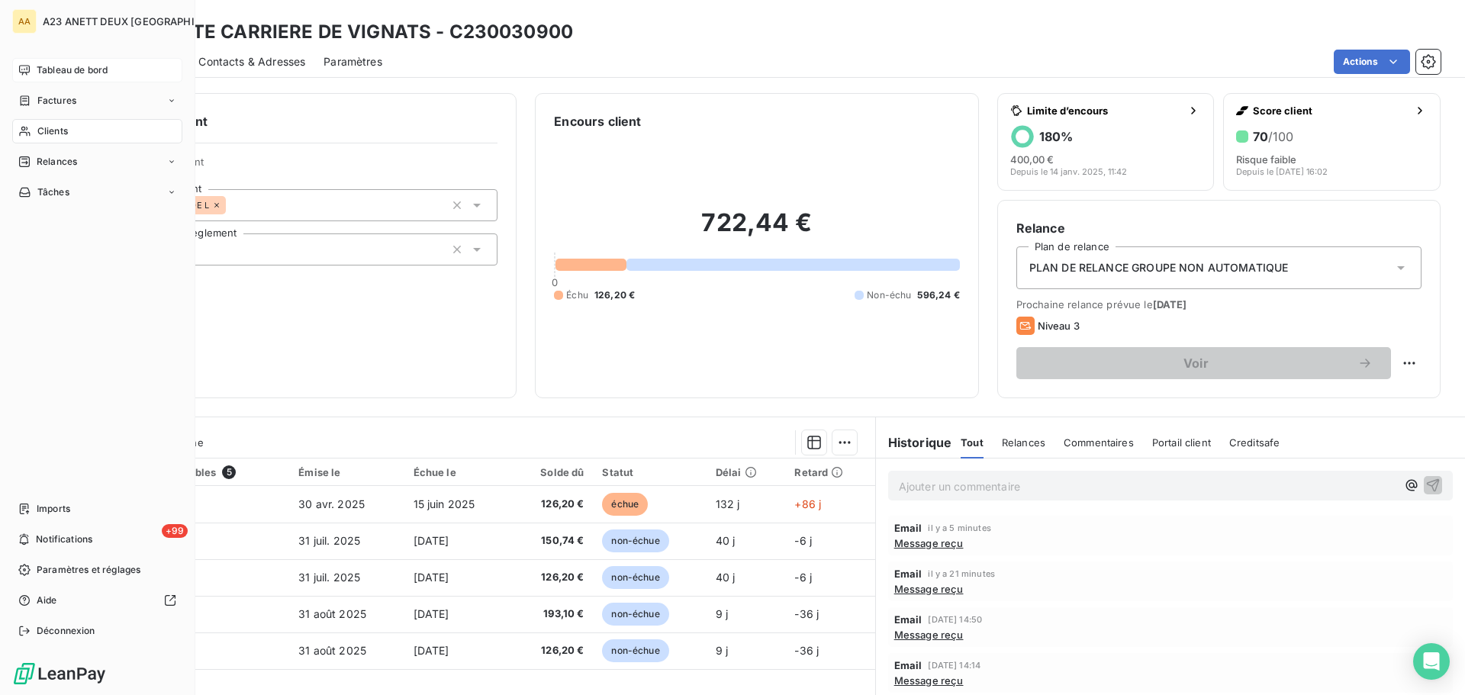
click at [51, 72] on span "Tableau de bord" at bounding box center [72, 70] width 71 height 14
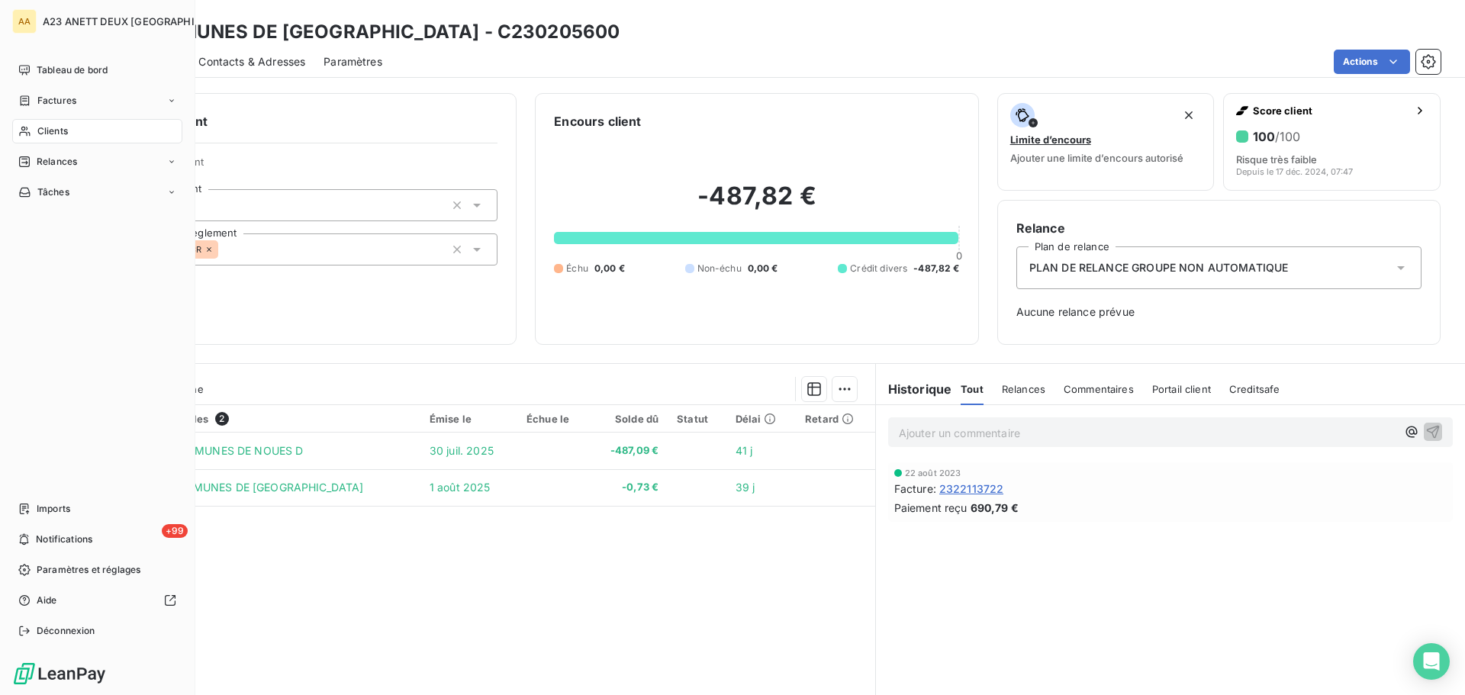
click at [72, 131] on div "Clients" at bounding box center [97, 131] width 170 height 24
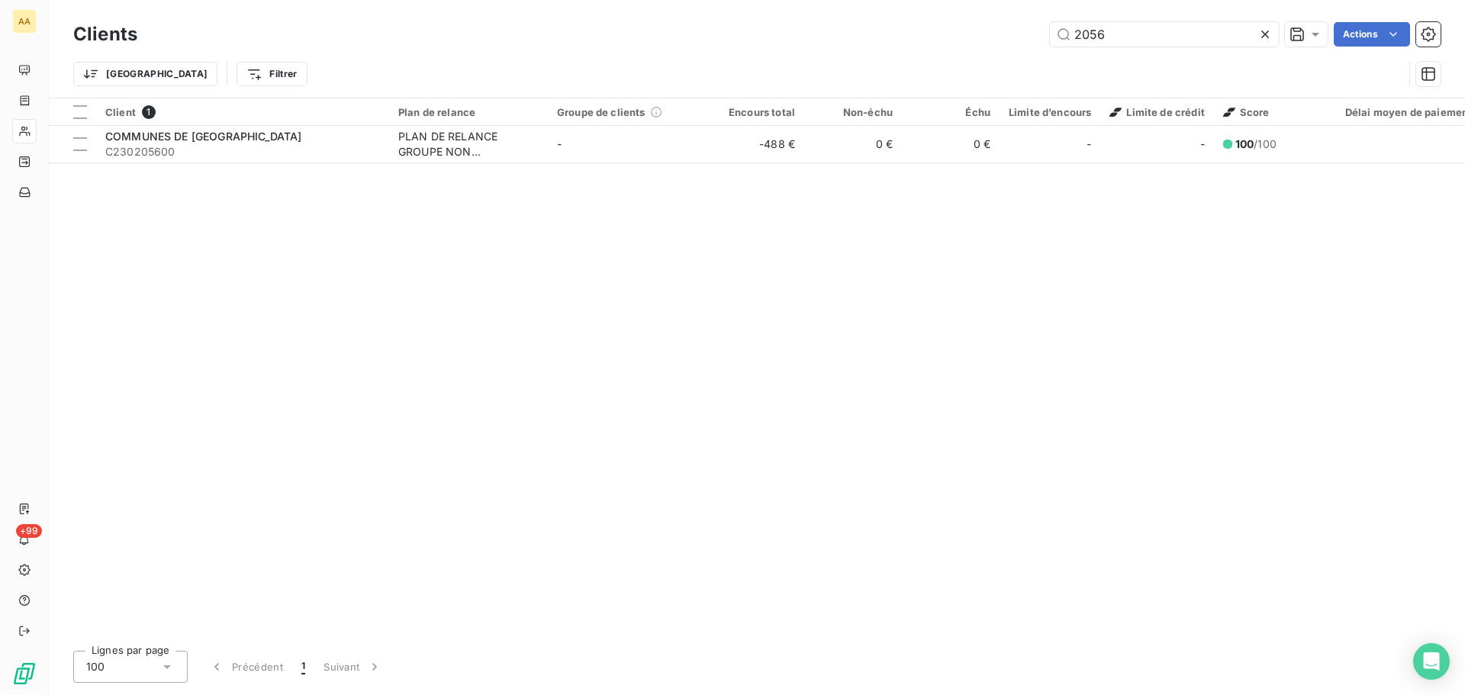
drag, startPoint x: 1112, startPoint y: 28, endPoint x: 958, endPoint y: 65, distance: 158.4
click at [959, 64] on div "Clients 2056 Actions Trier Filtrer" at bounding box center [756, 57] width 1367 height 79
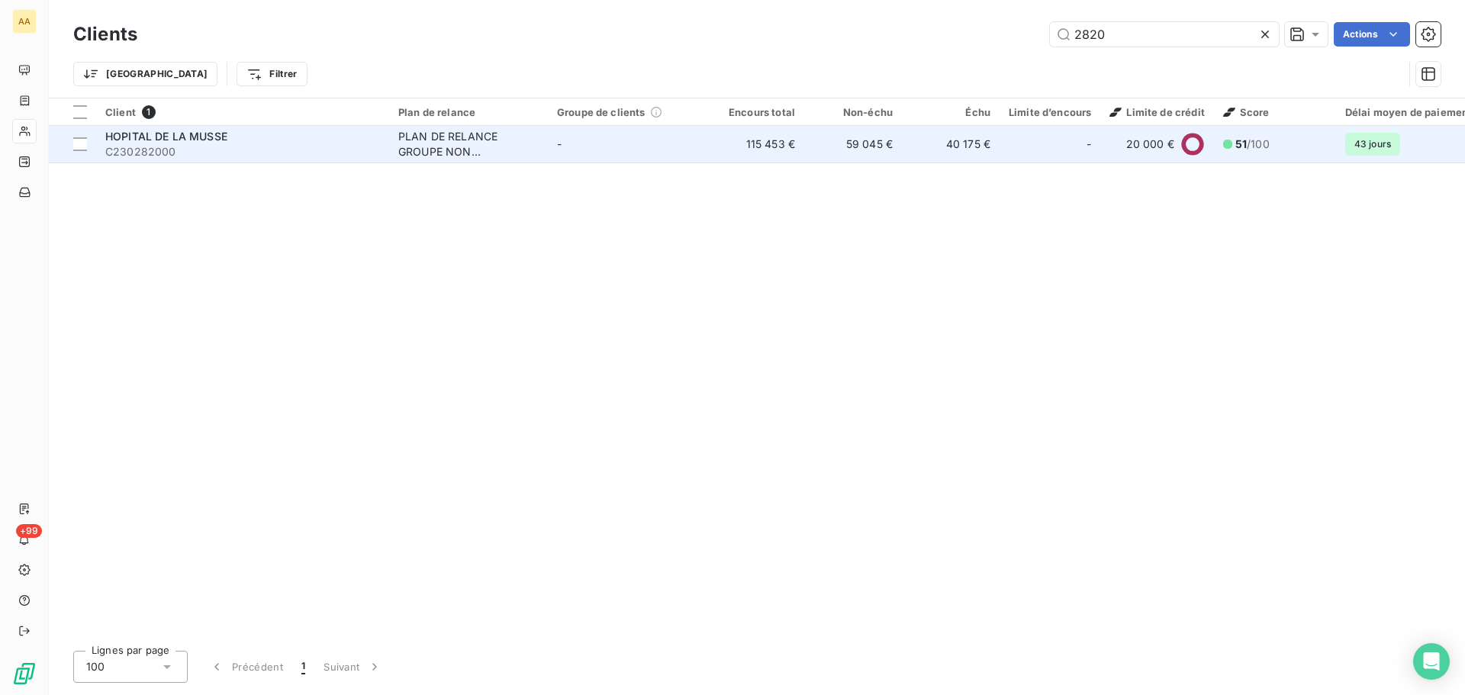
type input "2820"
click at [286, 144] on span "C230282000" at bounding box center [242, 151] width 275 height 15
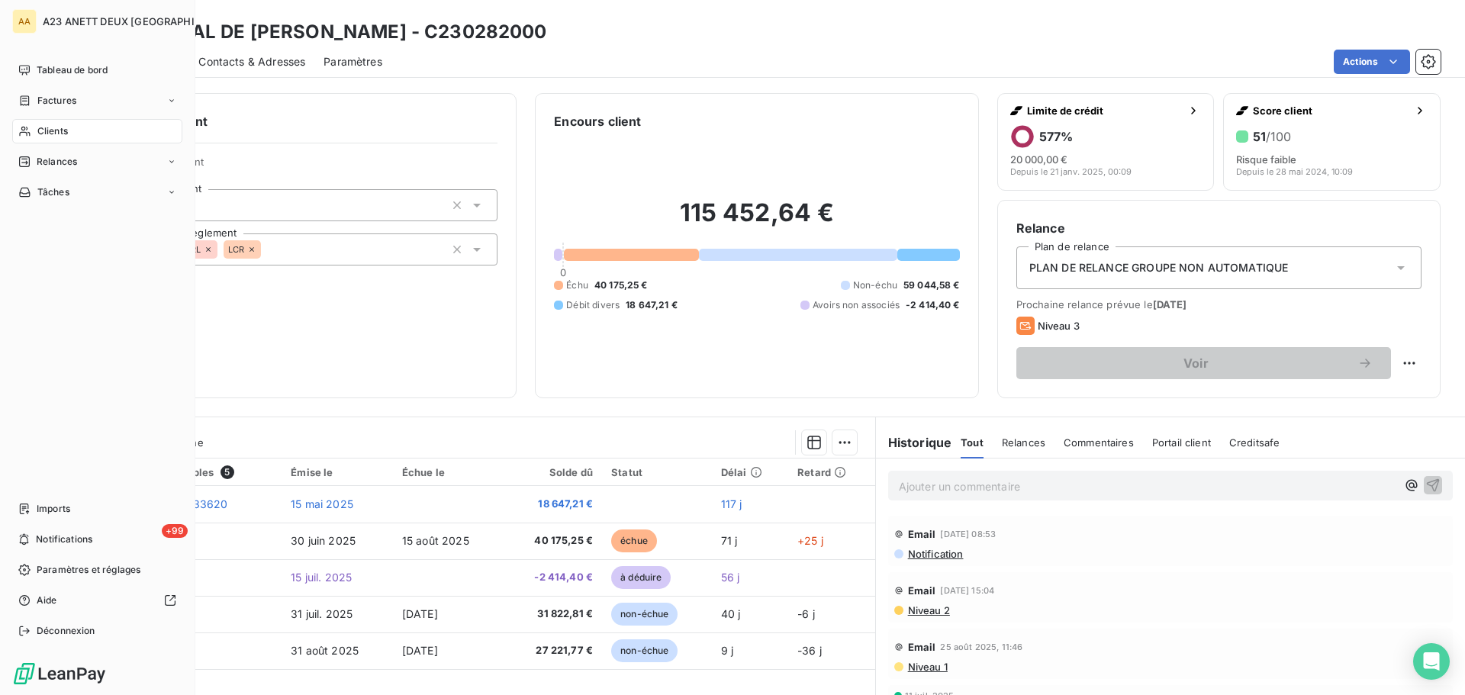
click at [63, 136] on span "Clients" at bounding box center [52, 131] width 31 height 14
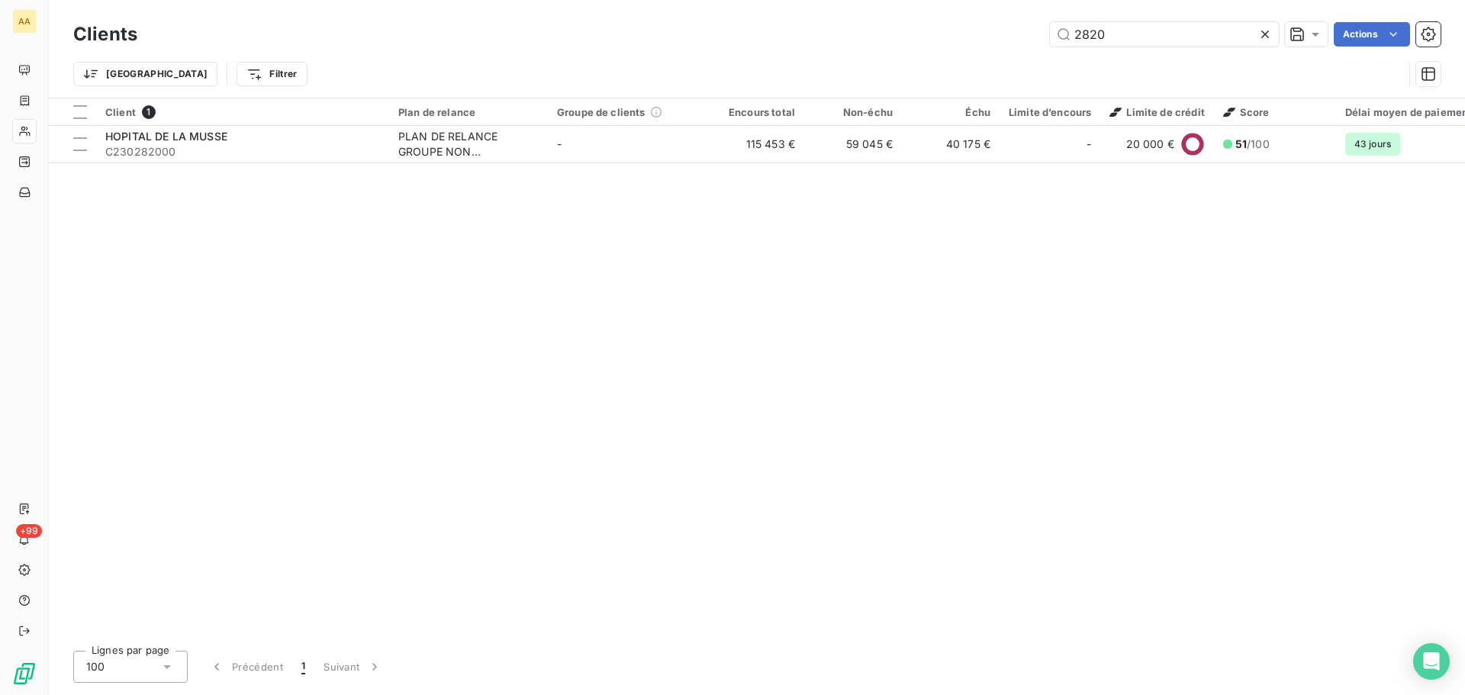
drag, startPoint x: 1125, startPoint y: 37, endPoint x: 824, endPoint y: 47, distance: 300.8
click at [853, 45] on div "2820 Actions" at bounding box center [798, 34] width 1285 height 24
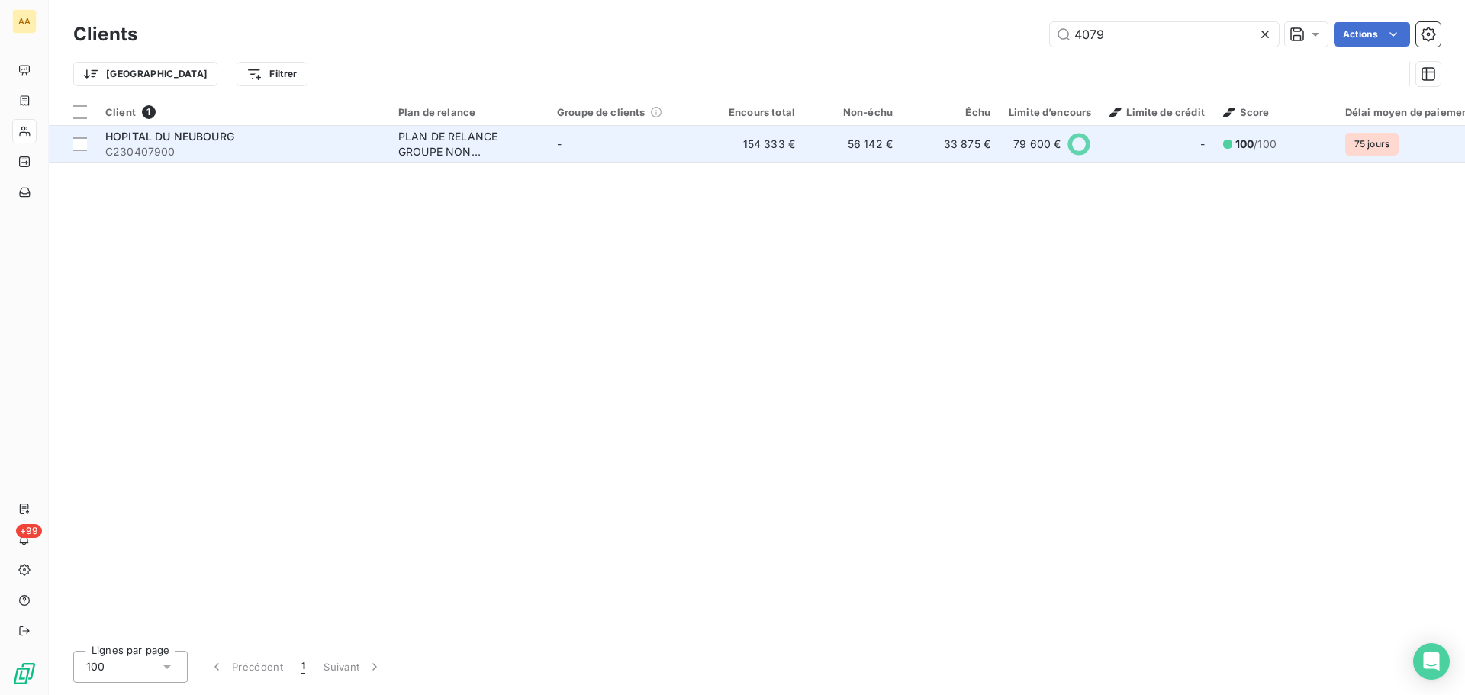
type input "4079"
click at [254, 153] on span "C230407900" at bounding box center [242, 151] width 275 height 15
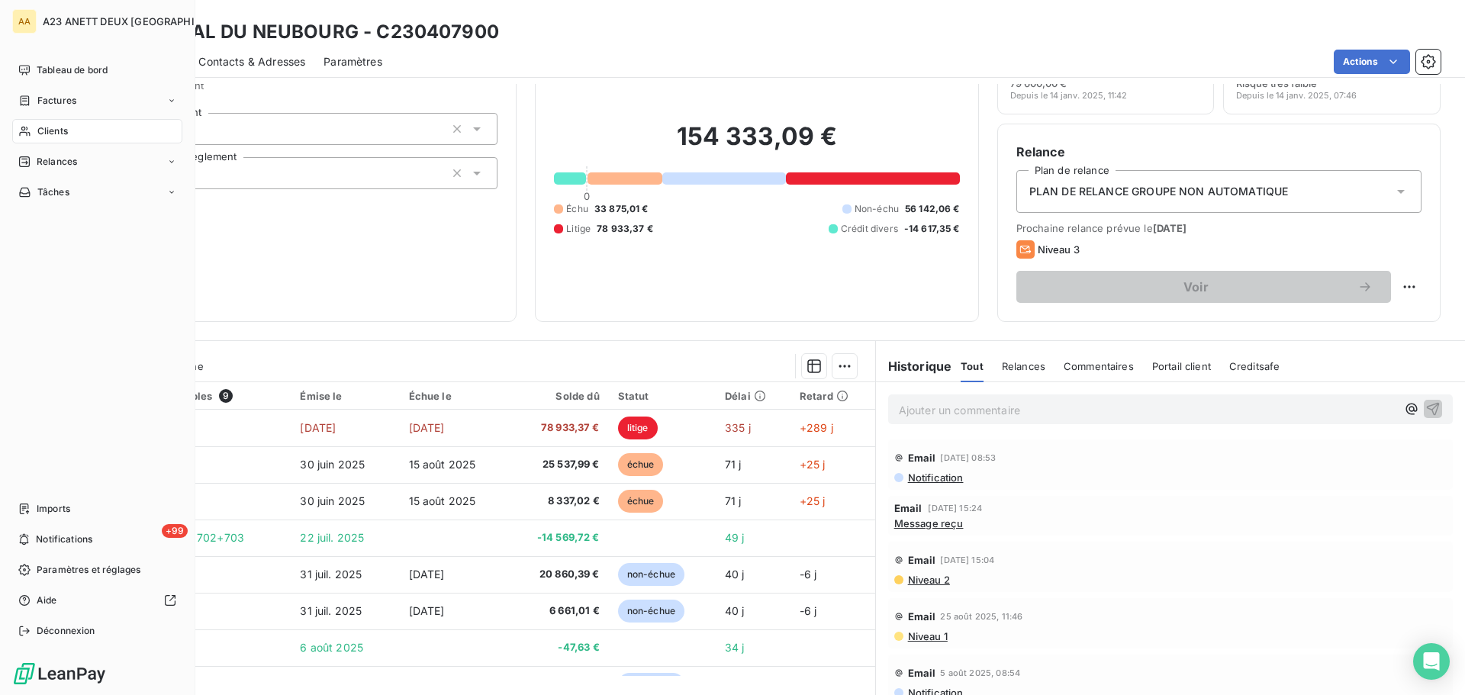
click at [60, 128] on span "Clients" at bounding box center [52, 131] width 31 height 14
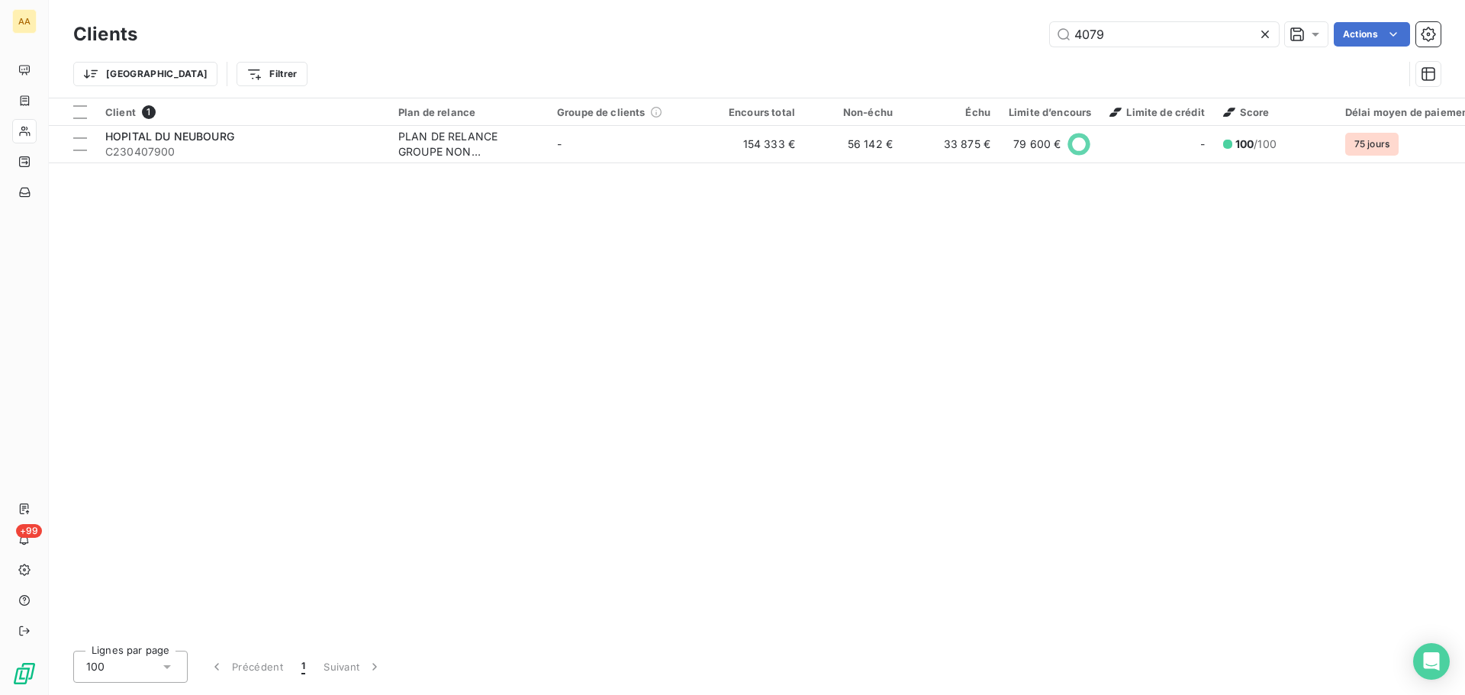
drag, startPoint x: 1128, startPoint y: 37, endPoint x: 755, endPoint y: 64, distance: 373.4
click at [858, 44] on div "4079 Actions" at bounding box center [798, 34] width 1285 height 24
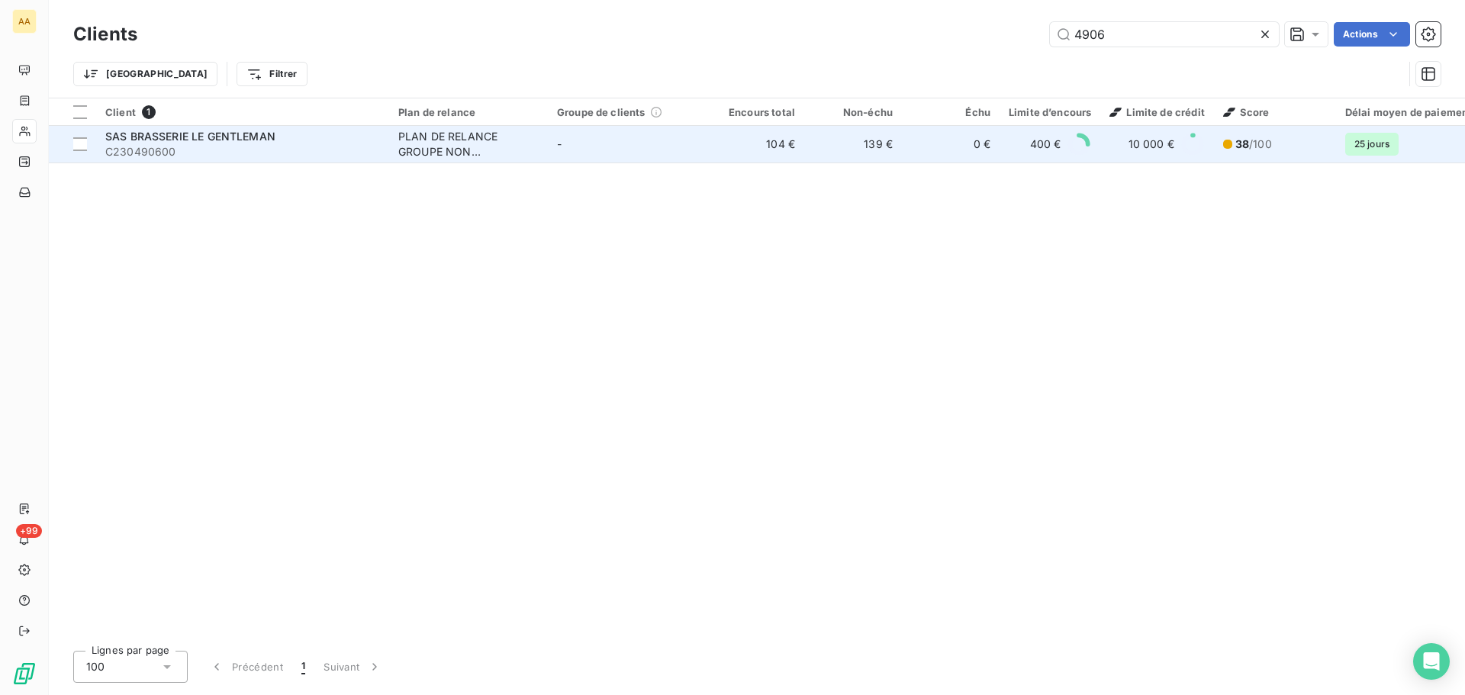
type input "4906"
click at [275, 150] on span "C230490600" at bounding box center [242, 151] width 275 height 15
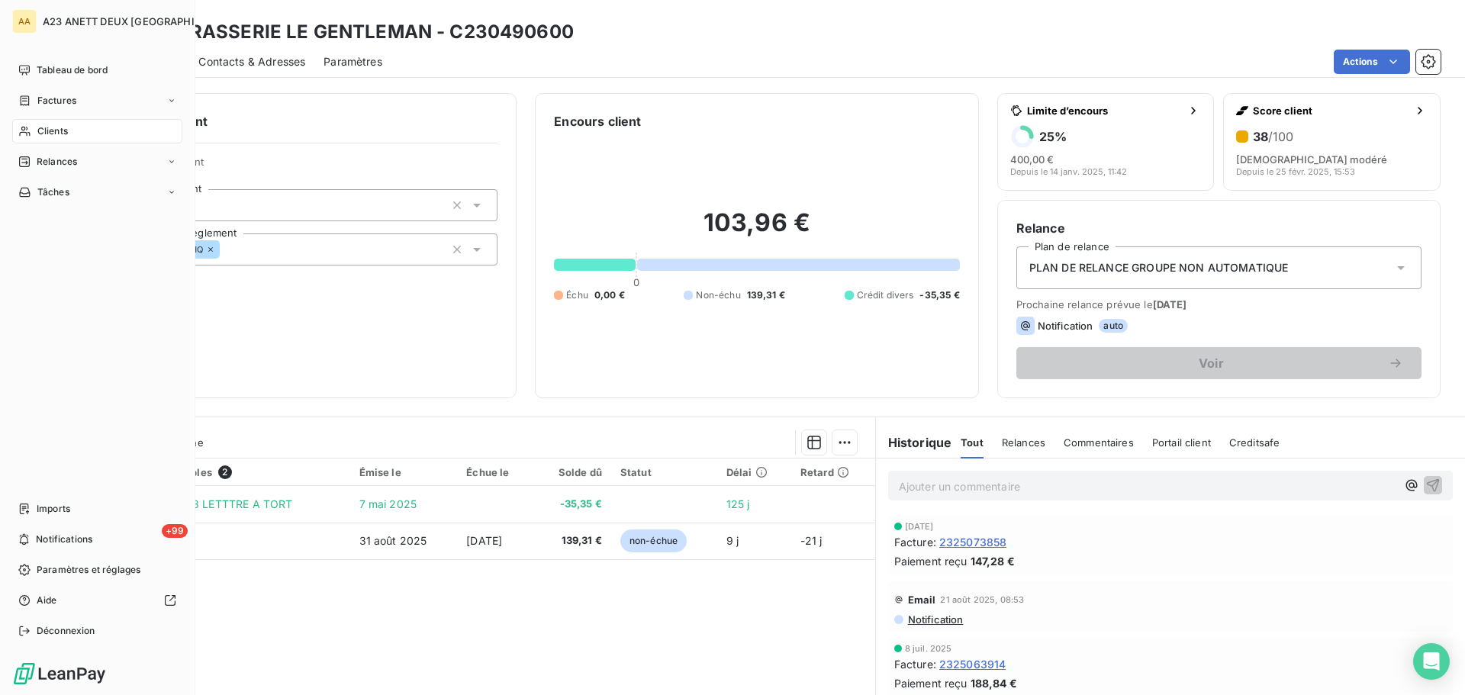
click at [46, 129] on span "Clients" at bounding box center [52, 131] width 31 height 14
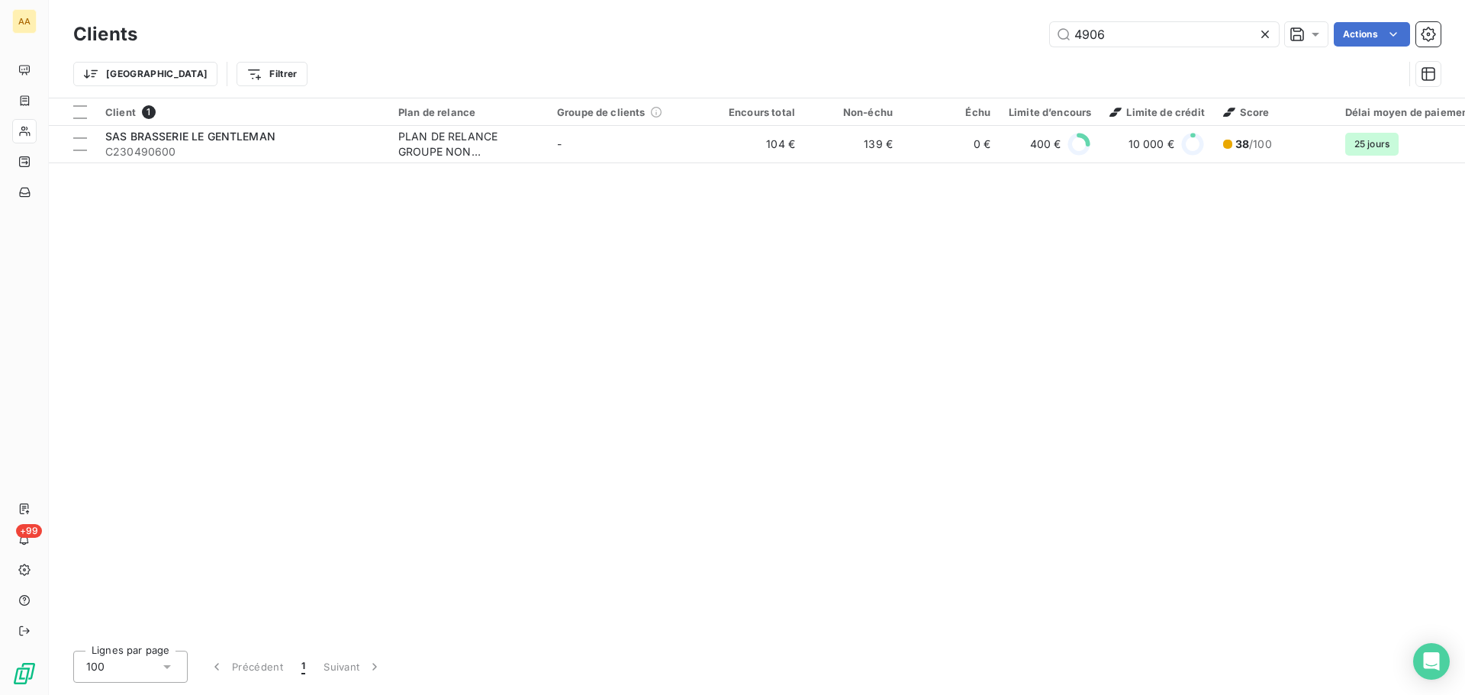
drag, startPoint x: 1132, startPoint y: 31, endPoint x: 570, endPoint y: 102, distance: 566.8
click at [620, 85] on div "Clients 4906 Actions Trier Filtrer" at bounding box center [756, 57] width 1367 height 79
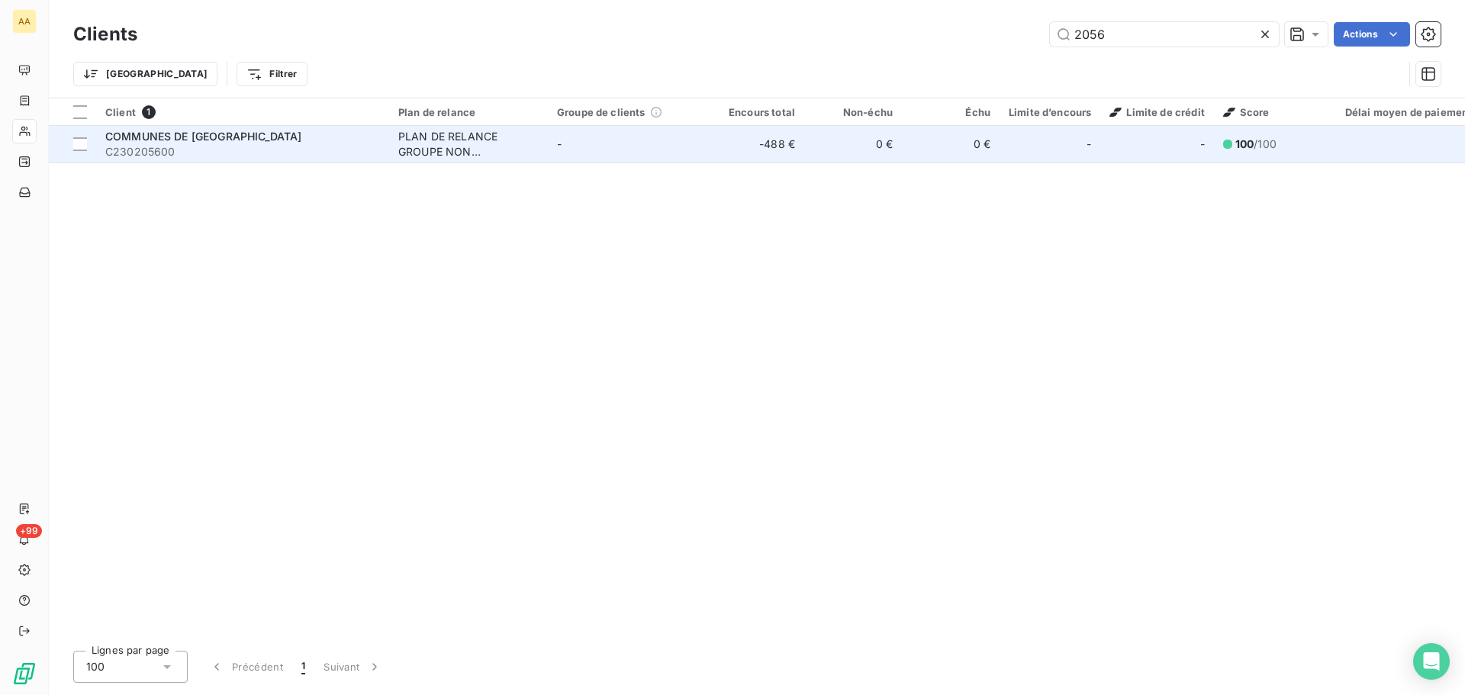
type input "2056"
click at [250, 137] on span "COMMUNES DE NOUES DE SIENNE" at bounding box center [203, 136] width 196 height 13
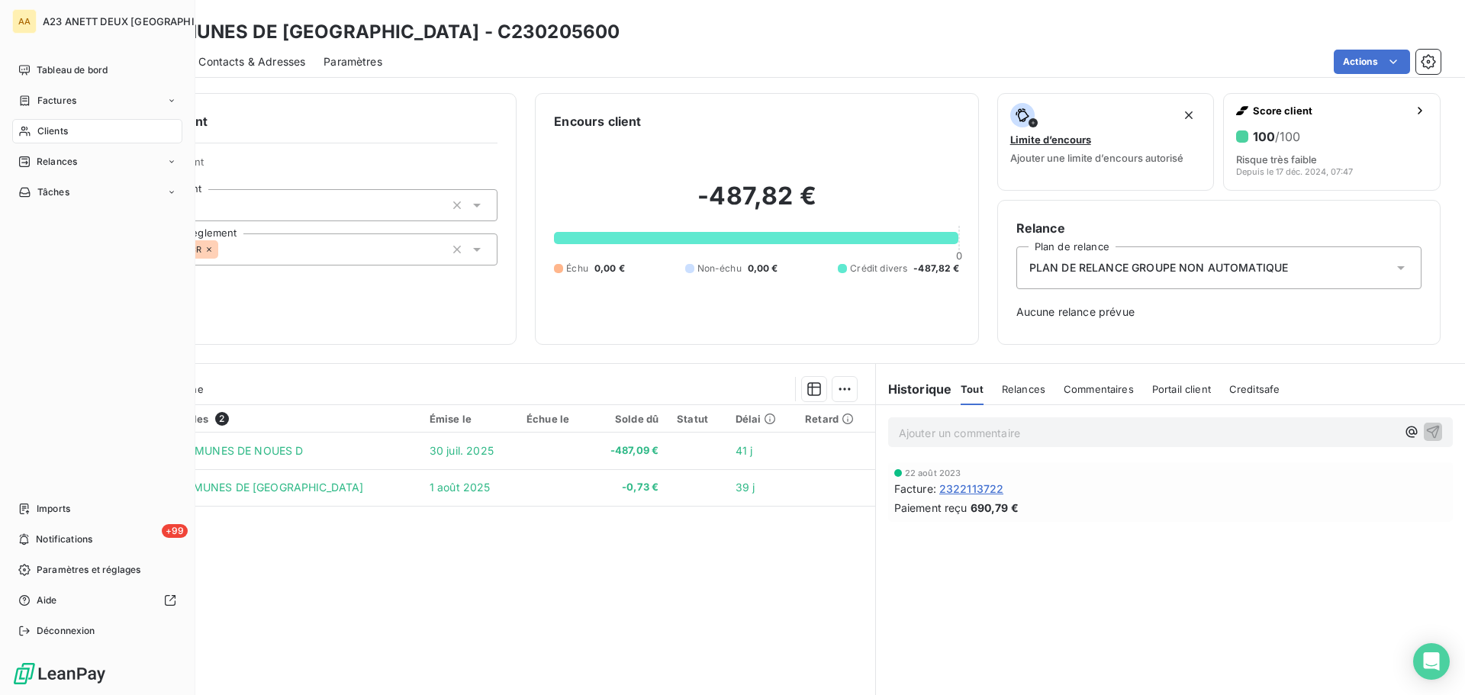
click at [50, 127] on span "Clients" at bounding box center [52, 131] width 31 height 14
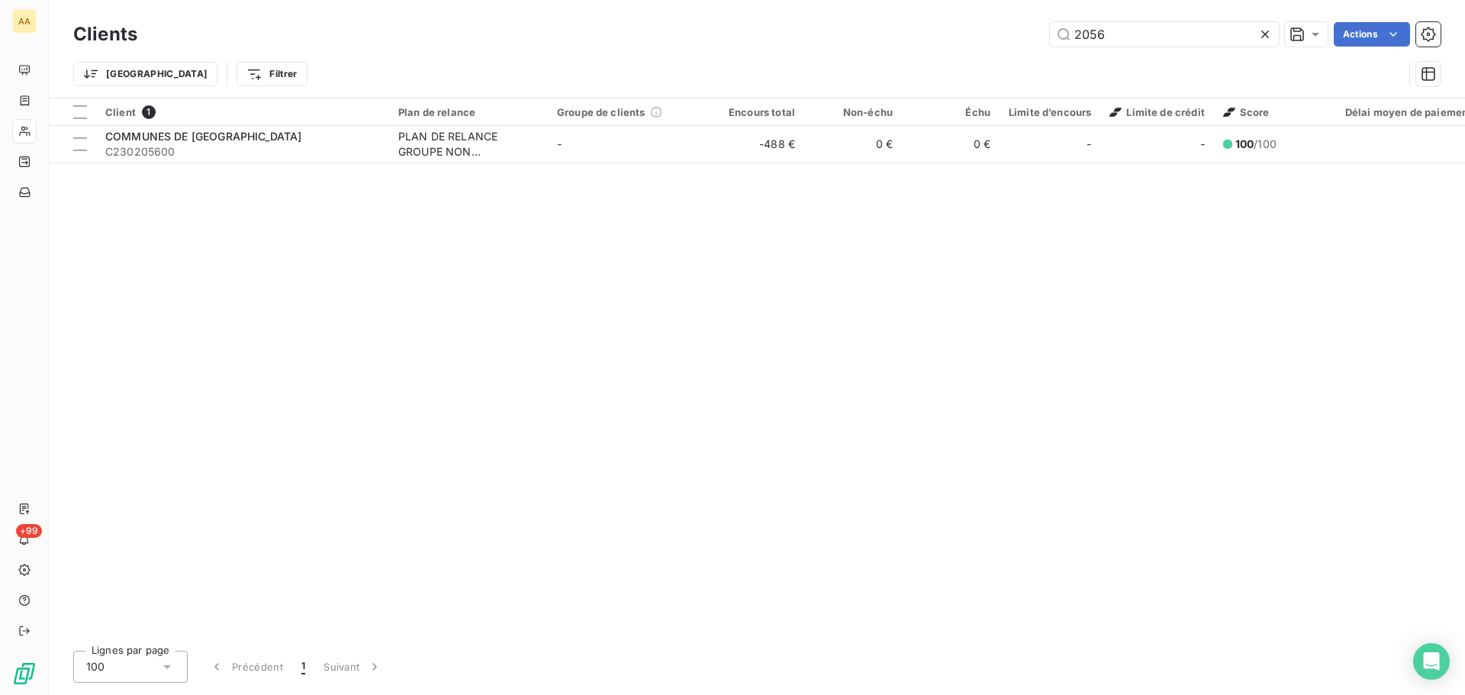
drag, startPoint x: 1154, startPoint y: 34, endPoint x: 691, endPoint y: 32, distance: 463.2
click at [792, 32] on div "2056 Actions" at bounding box center [798, 34] width 1285 height 24
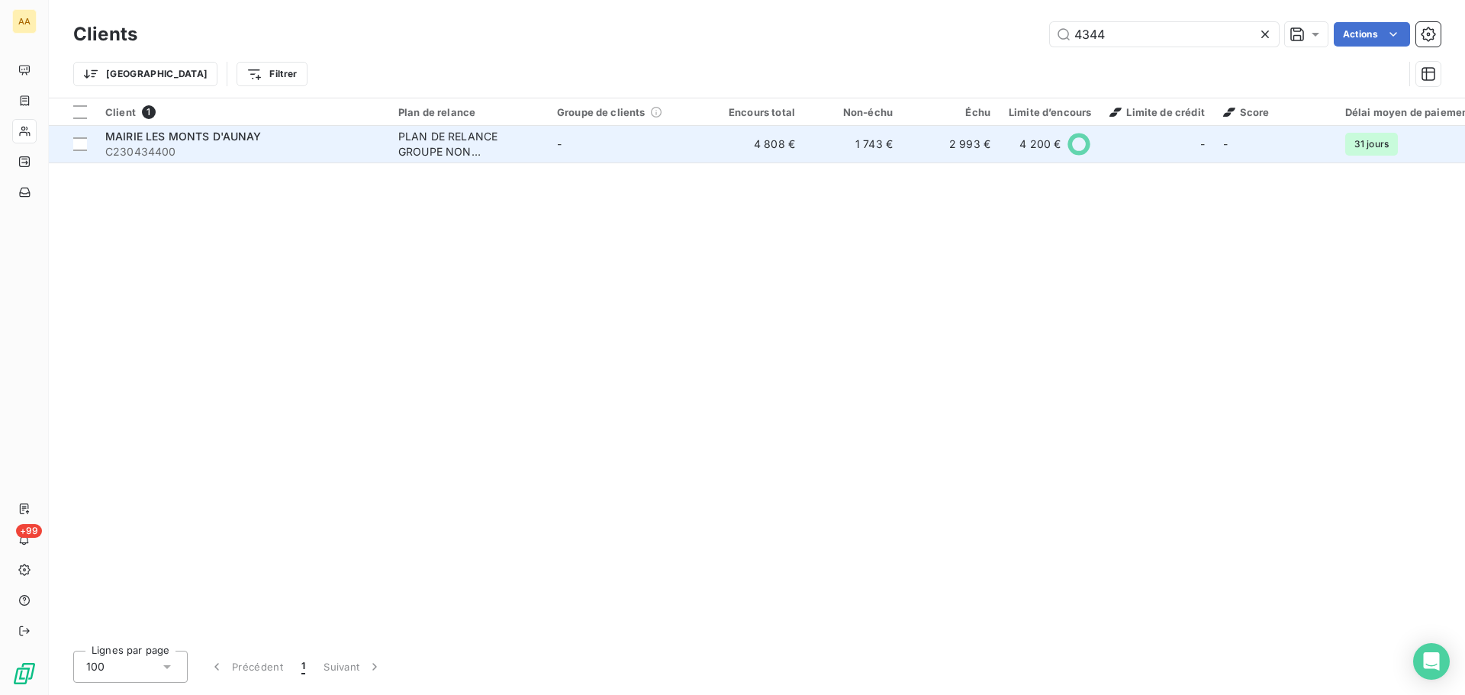
type input "4344"
click at [224, 138] on span "MAIRIE LES MONTS D'AUNAY" at bounding box center [183, 136] width 156 height 13
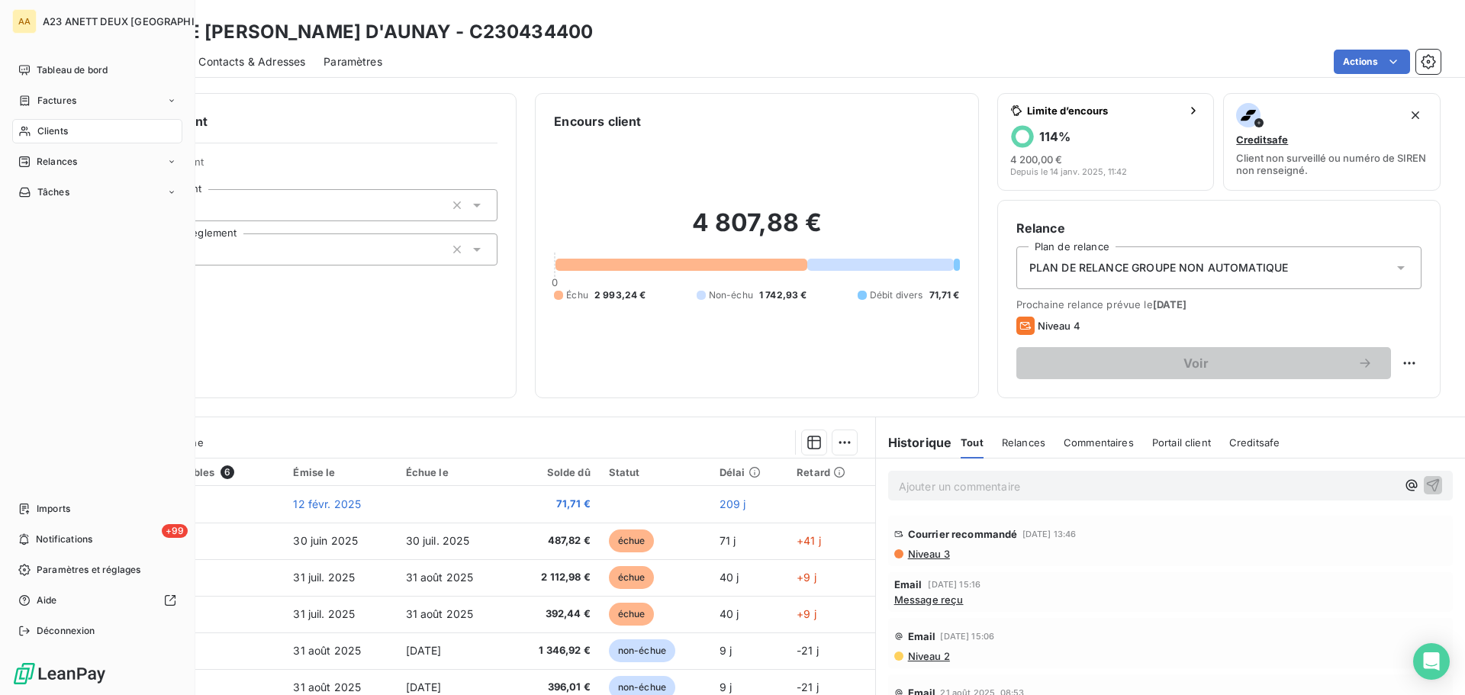
click at [53, 127] on span "Clients" at bounding box center [52, 131] width 31 height 14
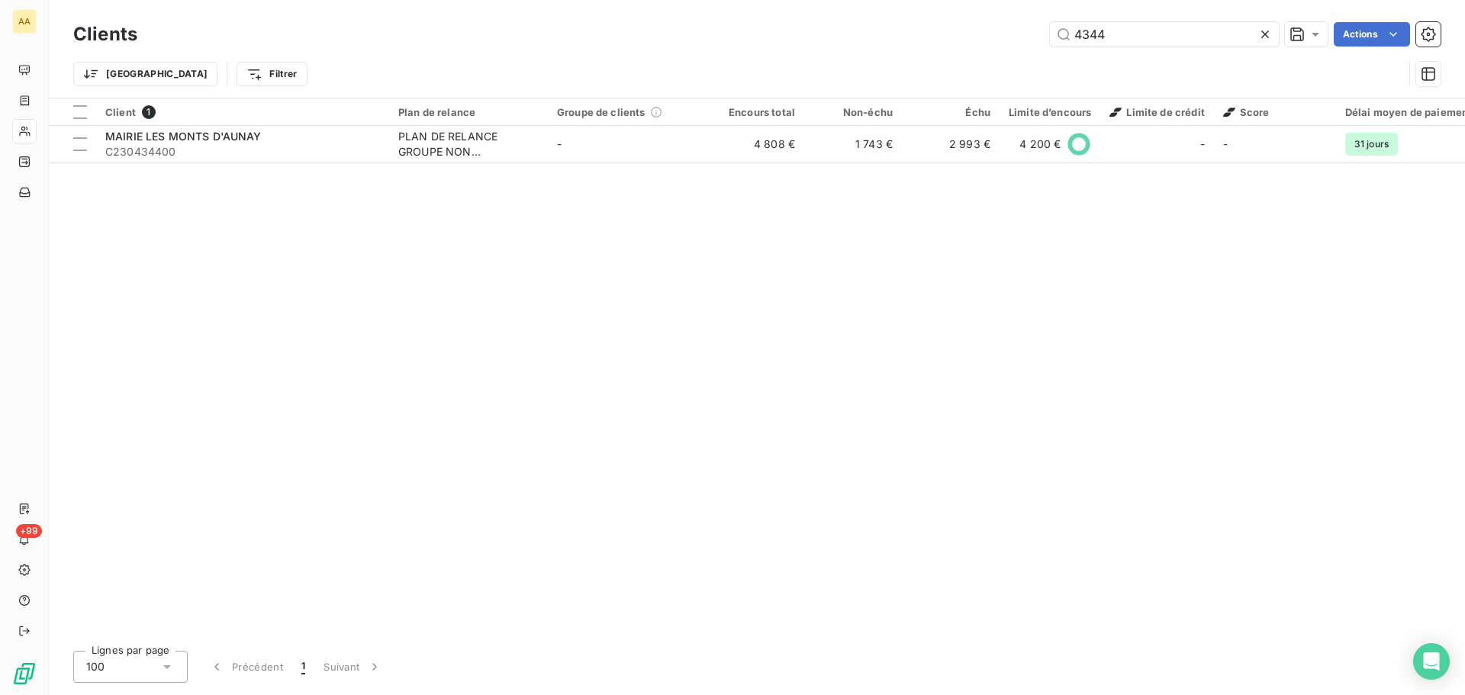
drag, startPoint x: 1132, startPoint y: 32, endPoint x: 868, endPoint y: 56, distance: 265.8
click at [876, 53] on div "Clients 4344 Actions Trier Filtrer" at bounding box center [756, 57] width 1367 height 79
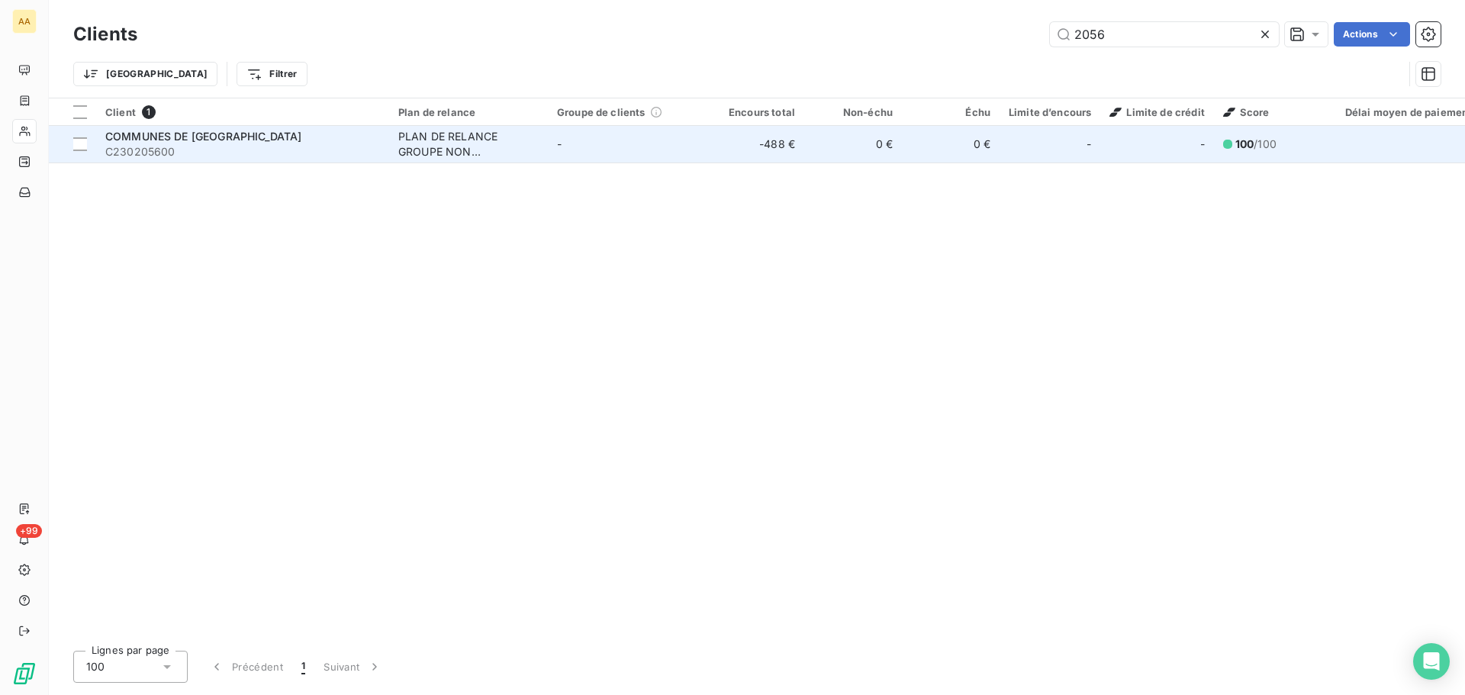
type input "2056"
click at [250, 153] on span "C230205600" at bounding box center [242, 151] width 275 height 15
